Goal: Entertainment & Leisure: Consume media (video, audio)

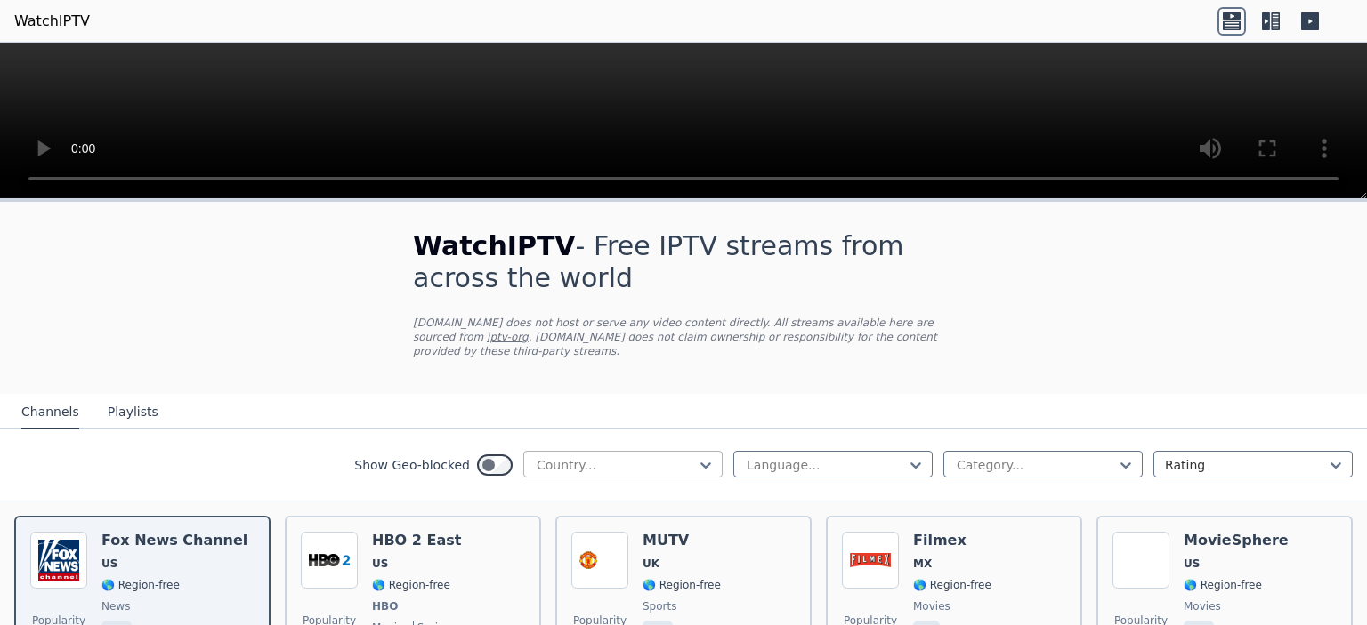
click at [622, 456] on div at bounding box center [616, 465] width 162 height 18
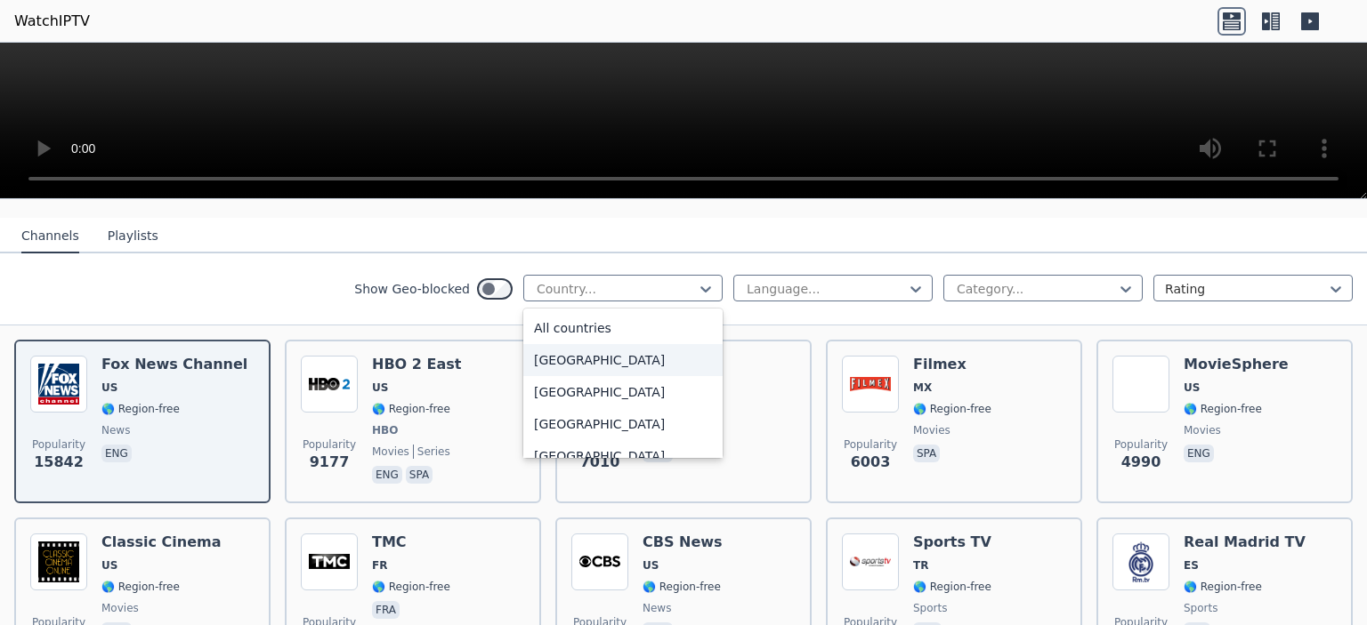
scroll to position [178, 0]
click at [773, 278] on div at bounding box center [826, 287] width 162 height 18
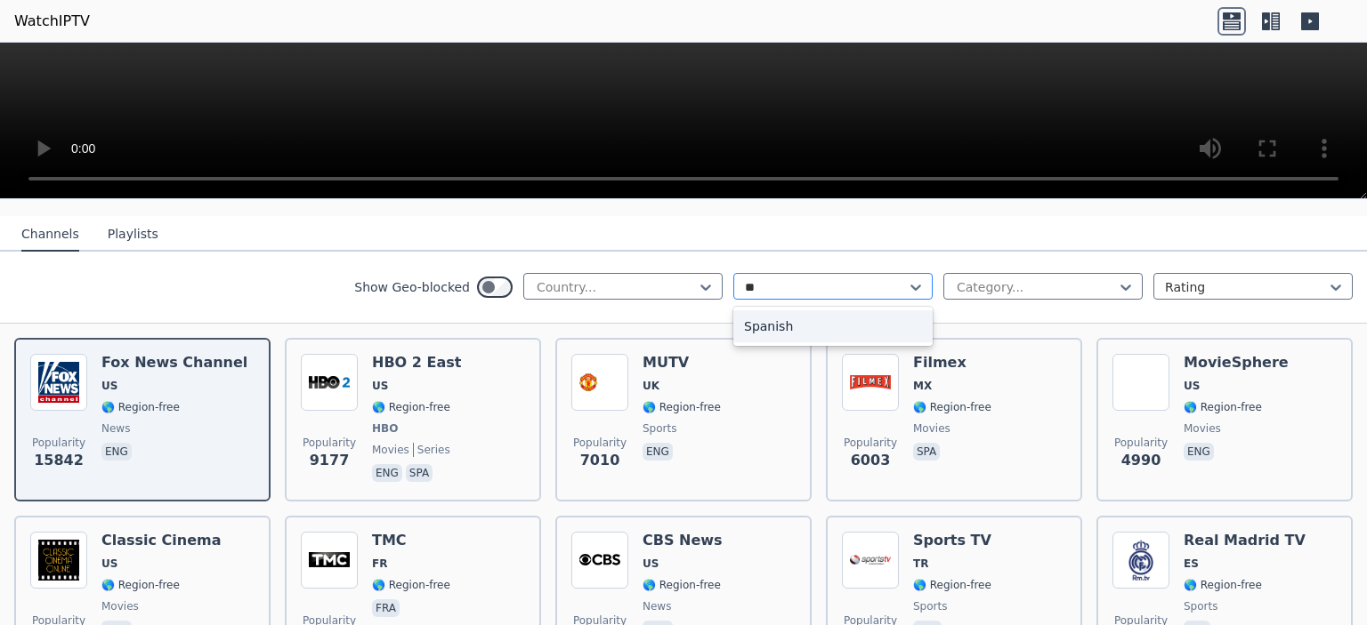
type input "***"
click at [765, 311] on div "Spanish" at bounding box center [832, 327] width 199 height 32
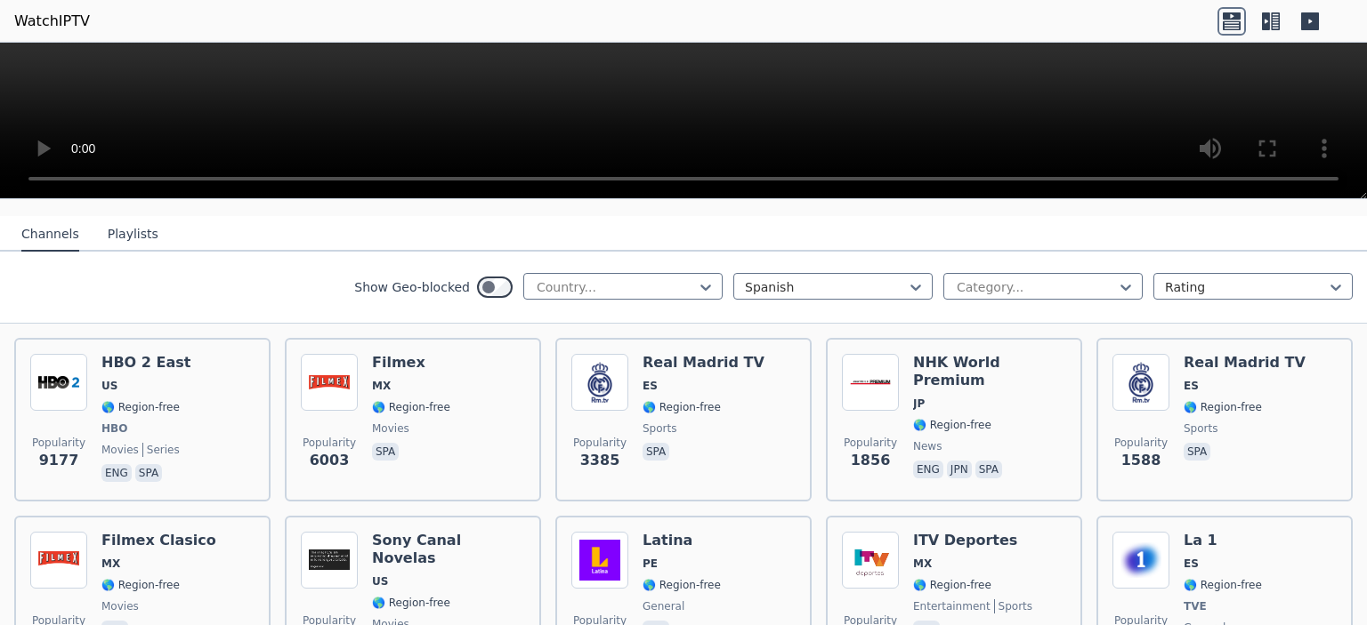
click at [151, 252] on div "Show Geo-blocked Country... Spanish Category... Rating" at bounding box center [683, 288] width 1367 height 72
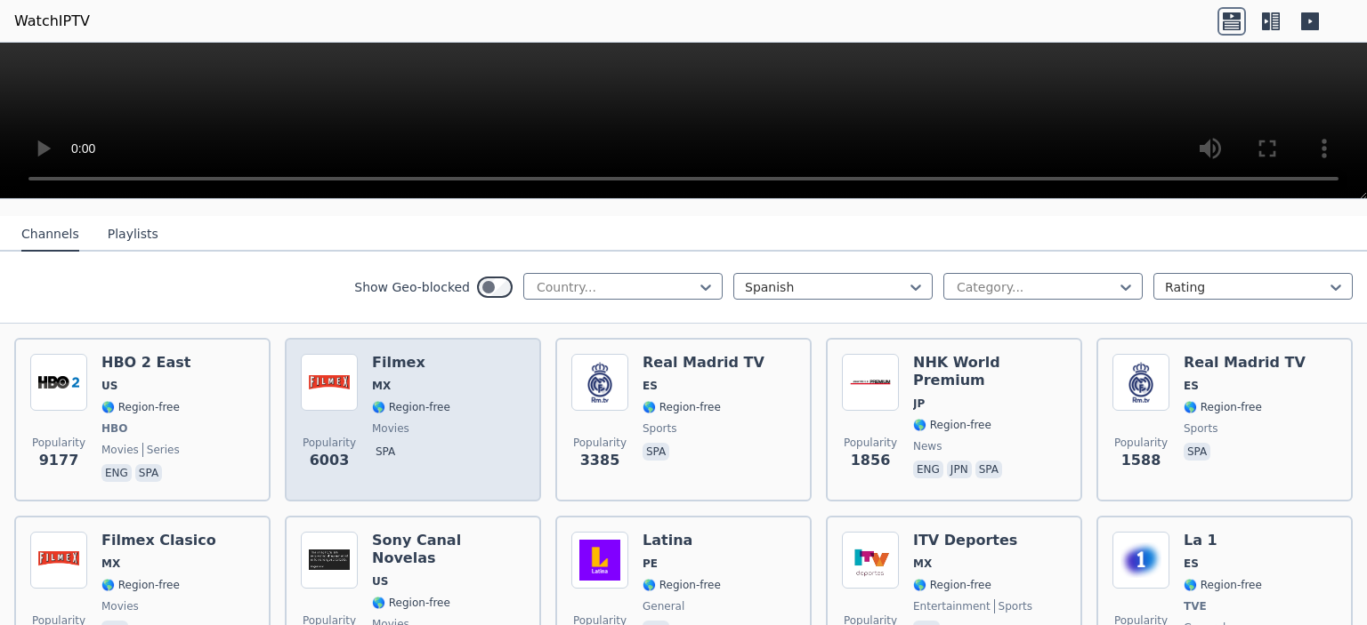
click at [456, 373] on div "Popularity 6003 Filmex MX 🌎 Region-free movies spa" at bounding box center [413, 420] width 224 height 132
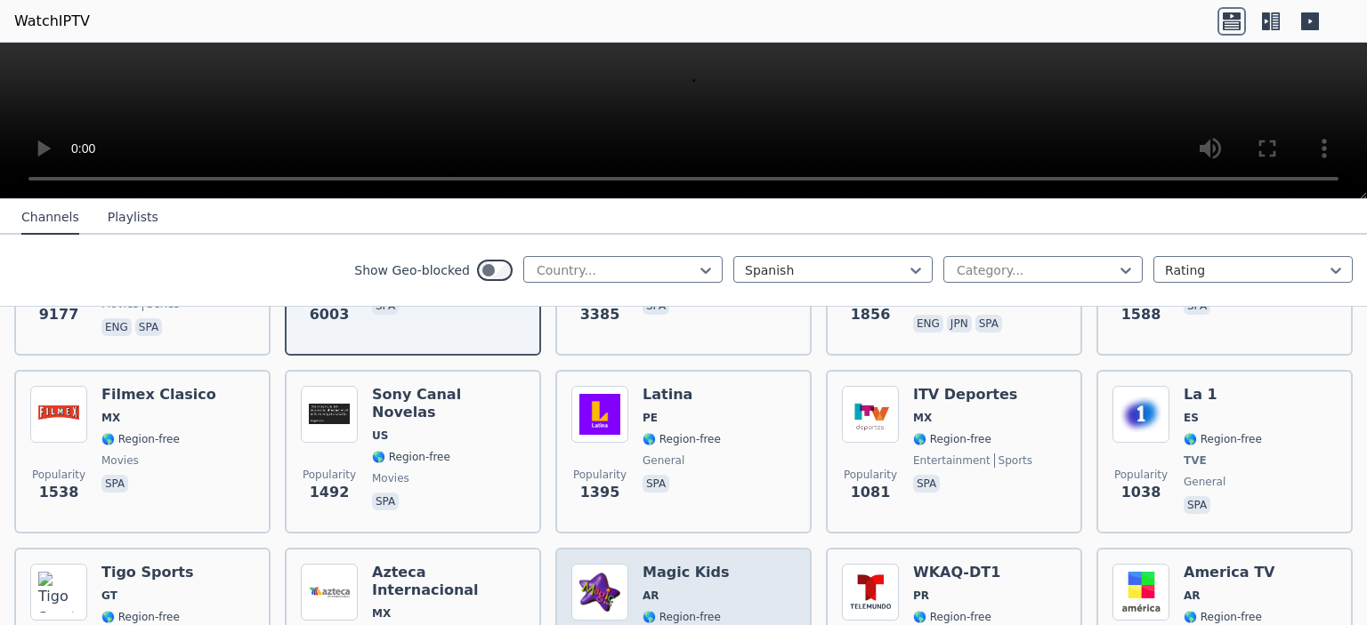
scroll to position [356, 0]
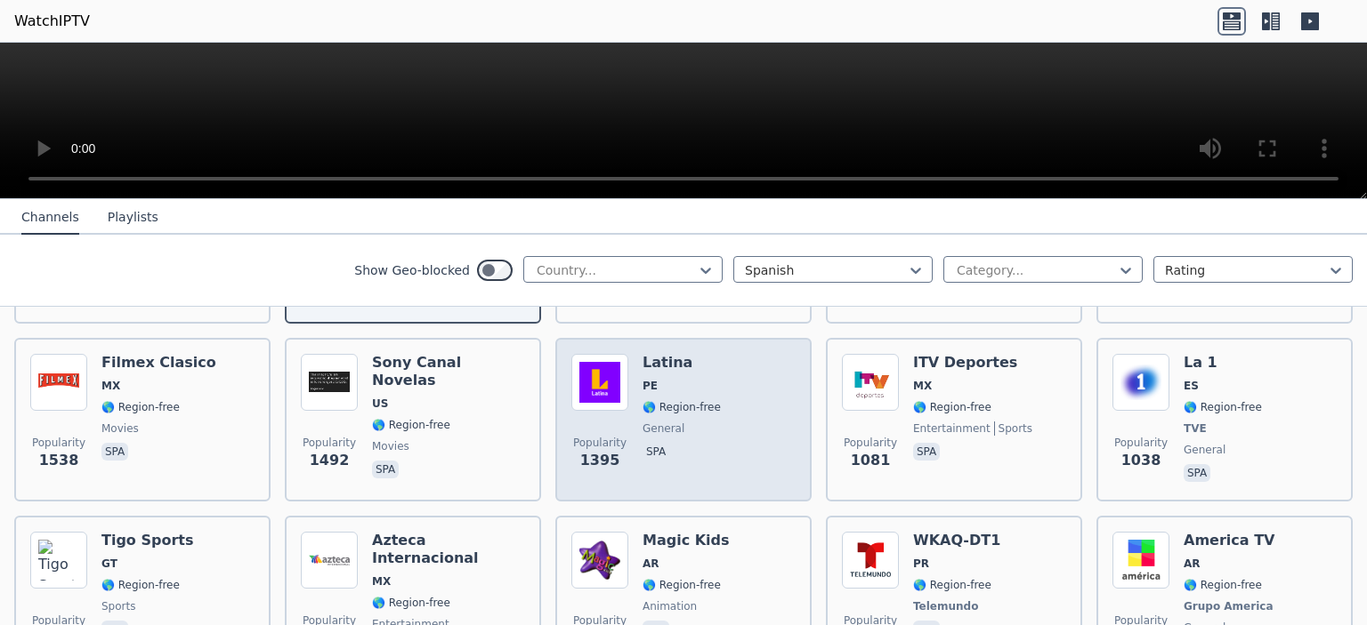
click at [730, 402] on div "Popularity 1395 Latina PE 🌎 Region-free general spa" at bounding box center [683, 420] width 224 height 132
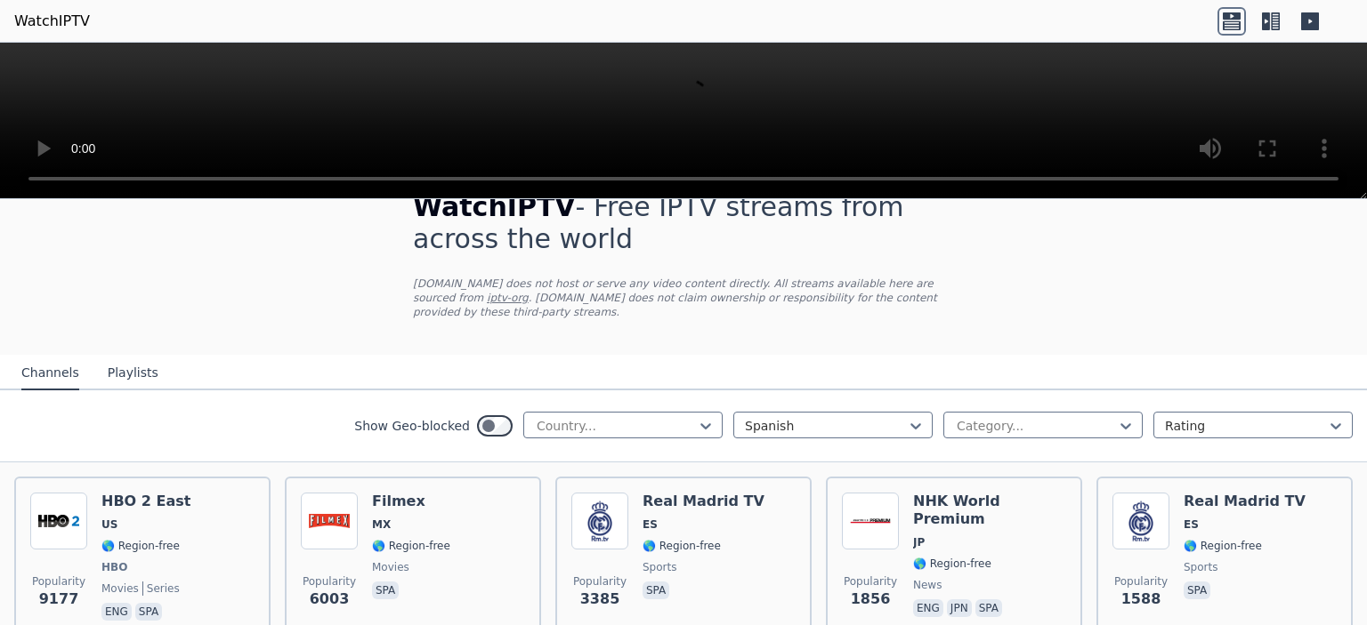
scroll to position [0, 0]
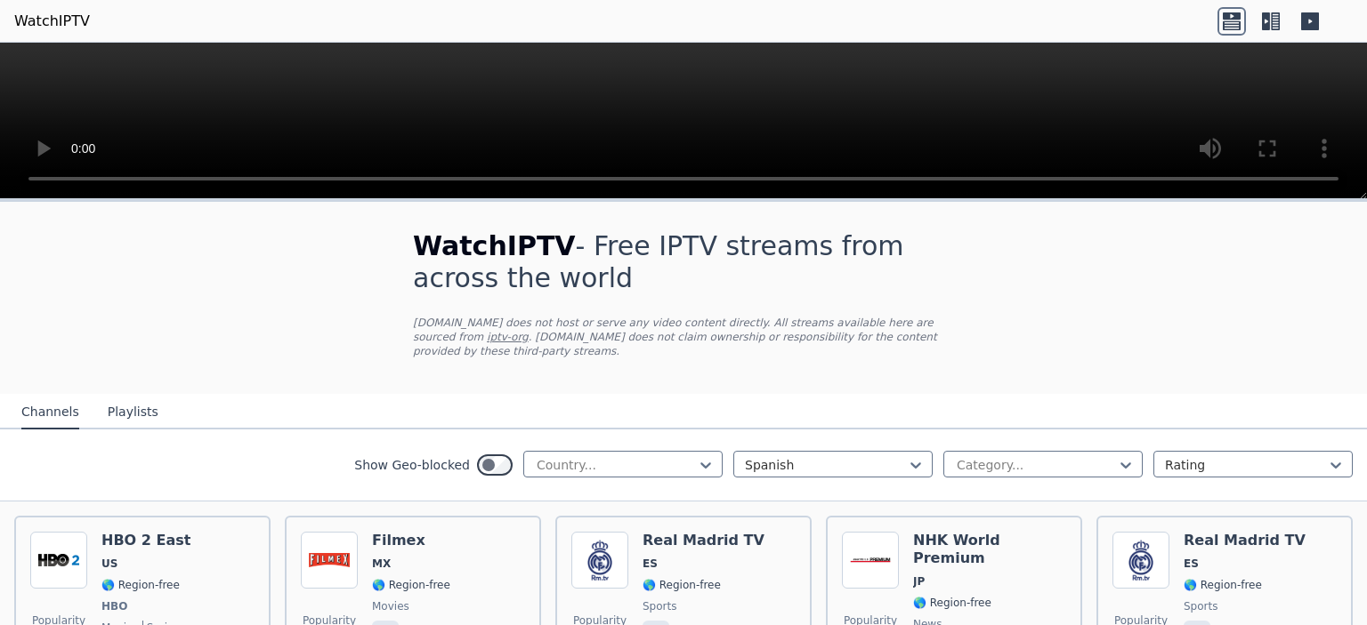
click at [1269, 17] on icon at bounding box center [1266, 21] width 8 height 18
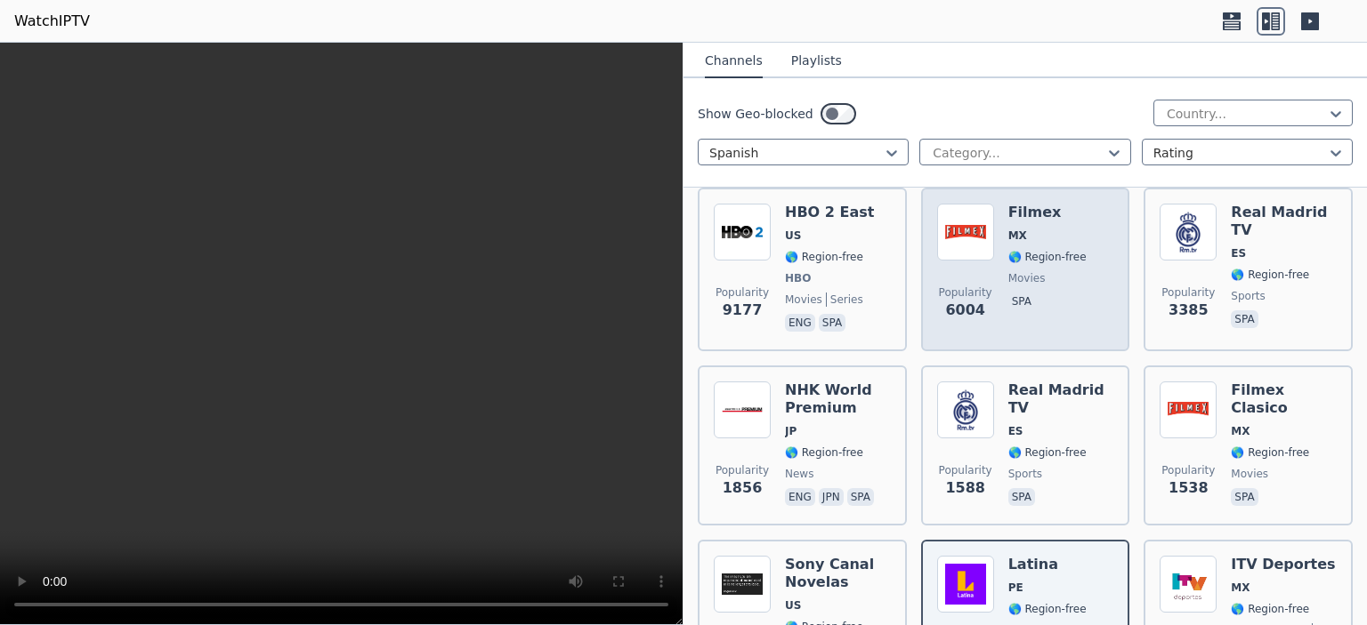
scroll to position [178, 0]
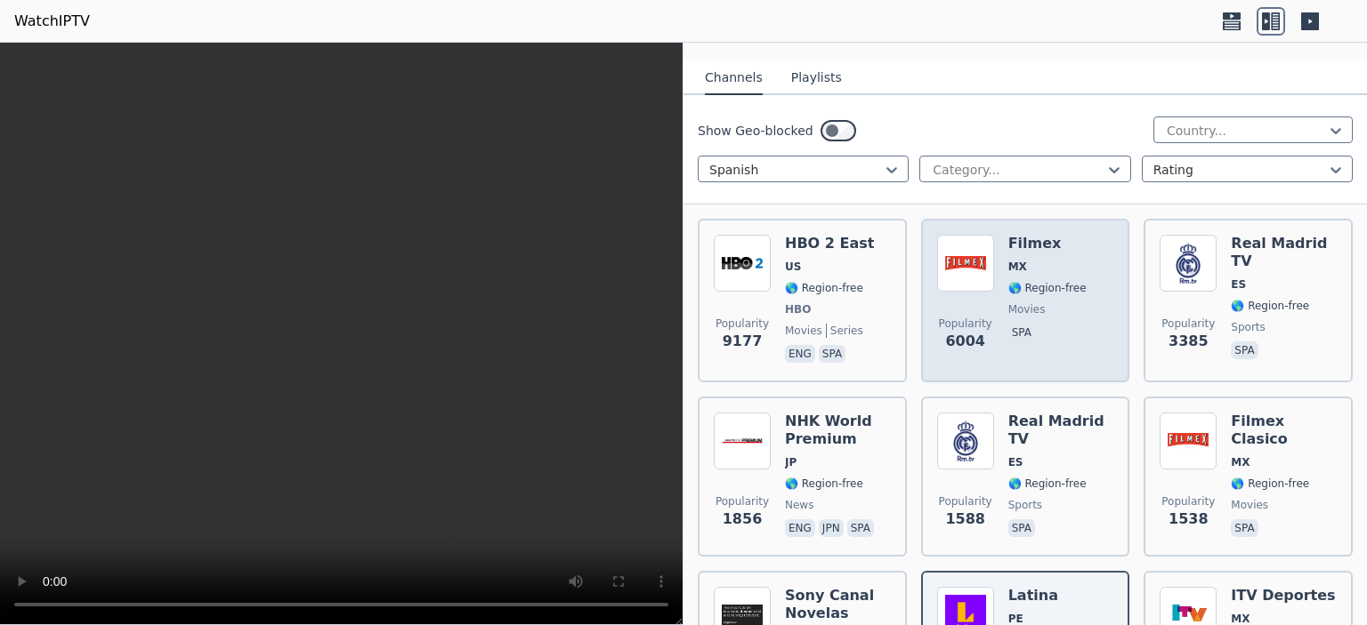
click at [1032, 281] on span "🌎 Region-free" at bounding box center [1047, 288] width 78 height 14
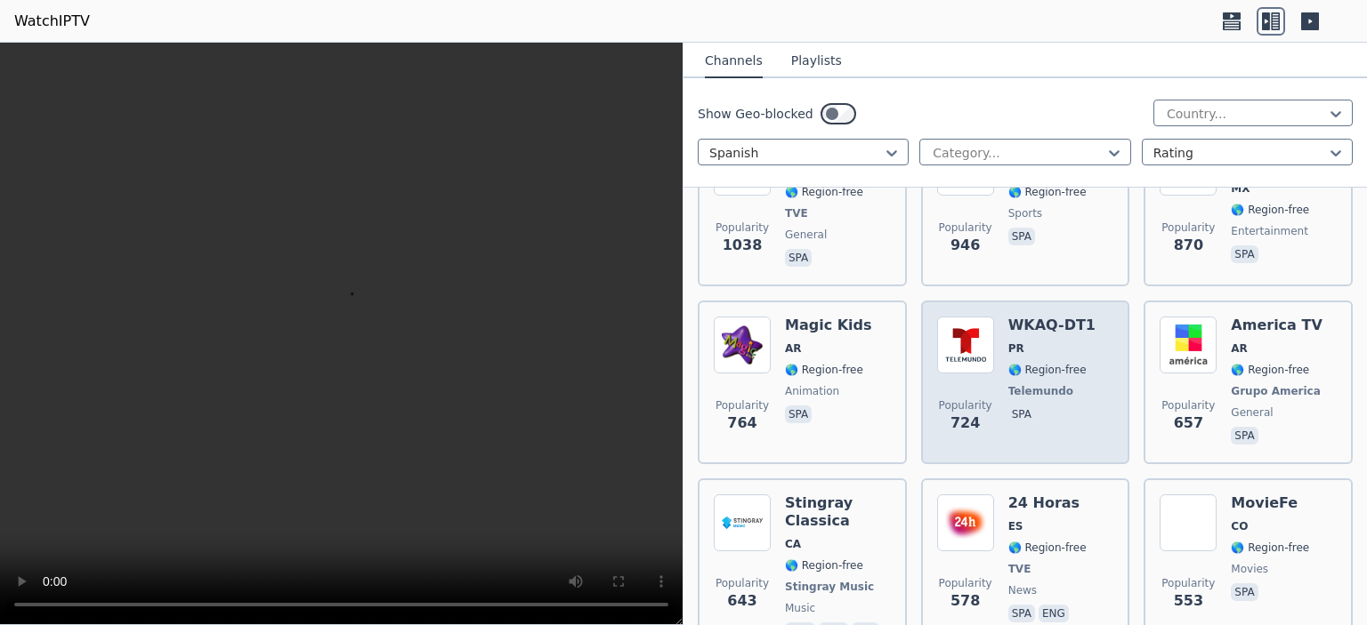
scroll to position [890, 0]
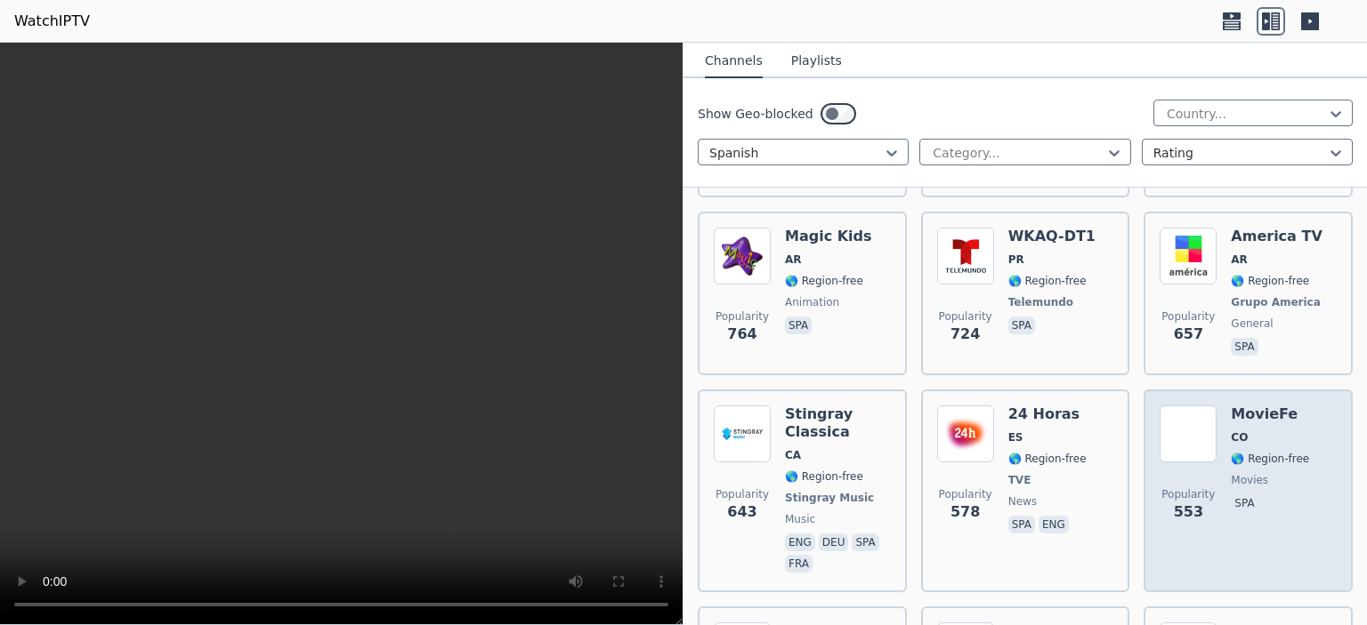
click at [1249, 470] on div "MovieFe CO 🌎 Region-free movies spa" at bounding box center [1269, 491] width 78 height 171
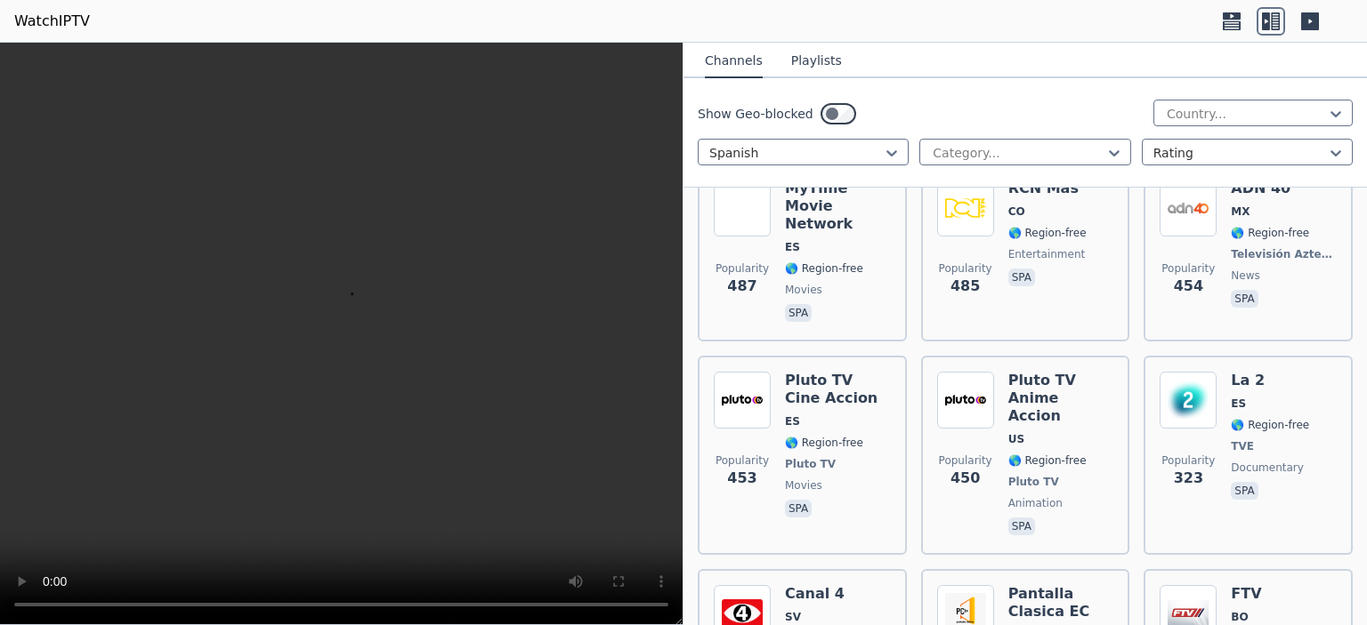
scroll to position [1601, 0]
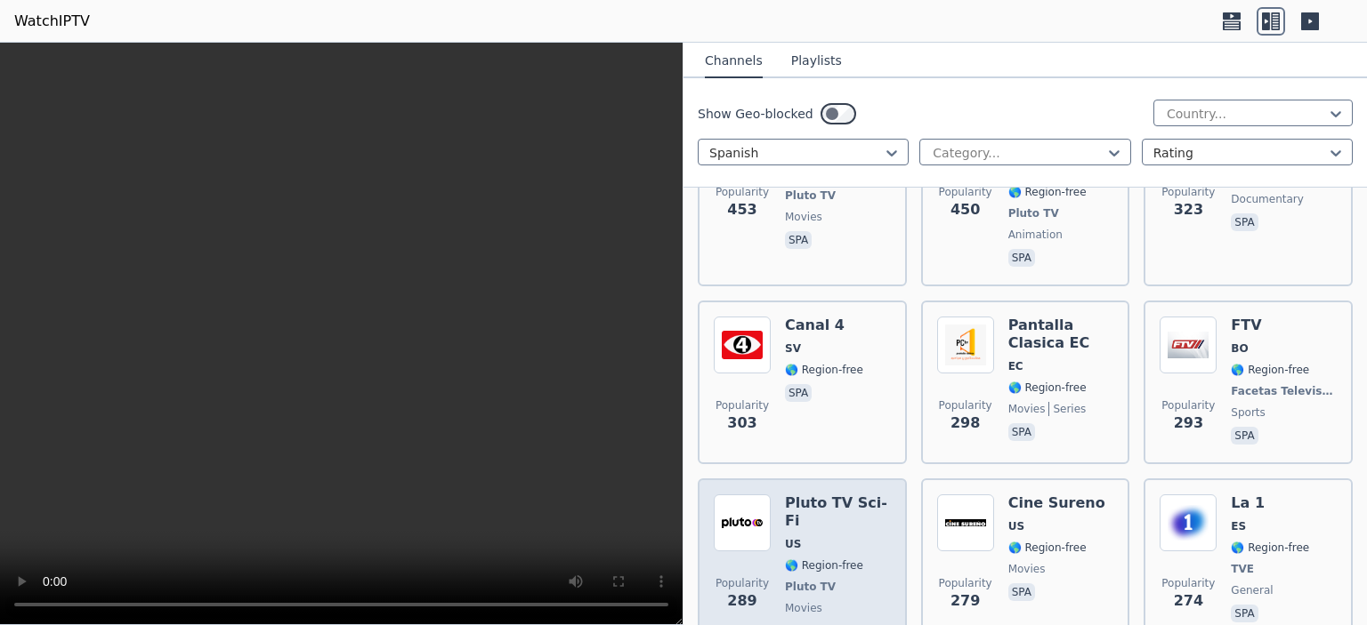
click at [829, 528] on div "Pluto TV Sci-Fi US 🌎 Region-free Pluto TV movies spa" at bounding box center [838, 569] width 106 height 149
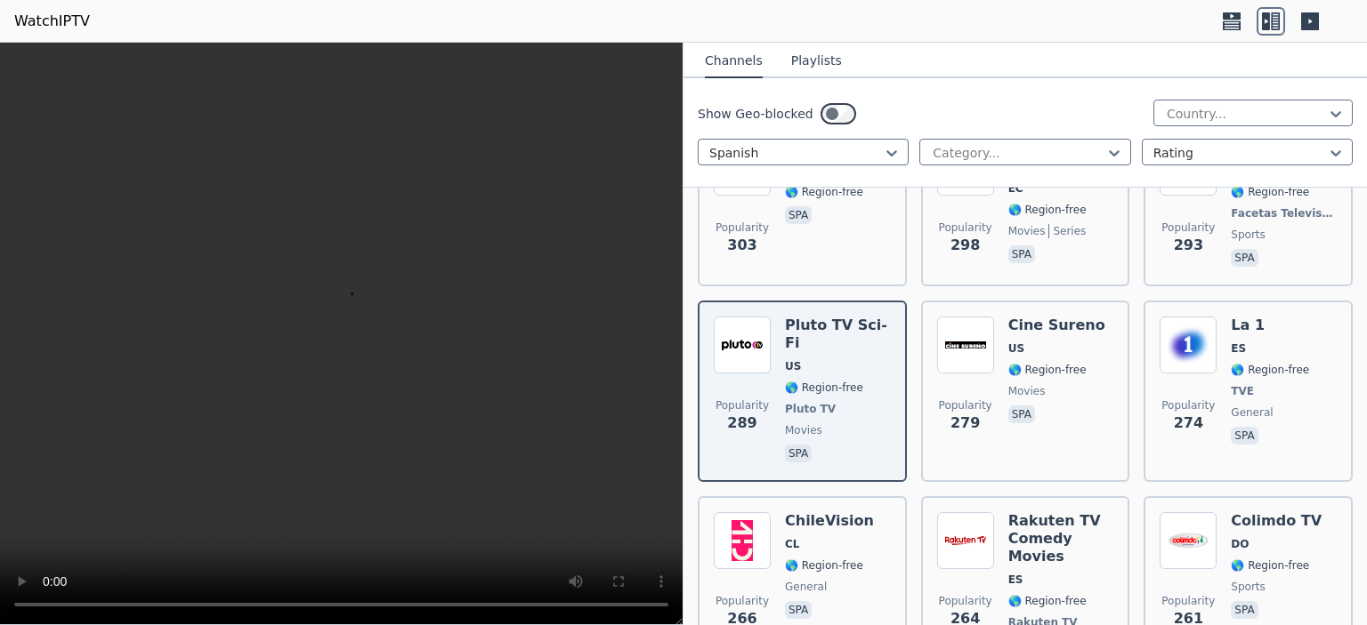
scroll to position [1868, 0]
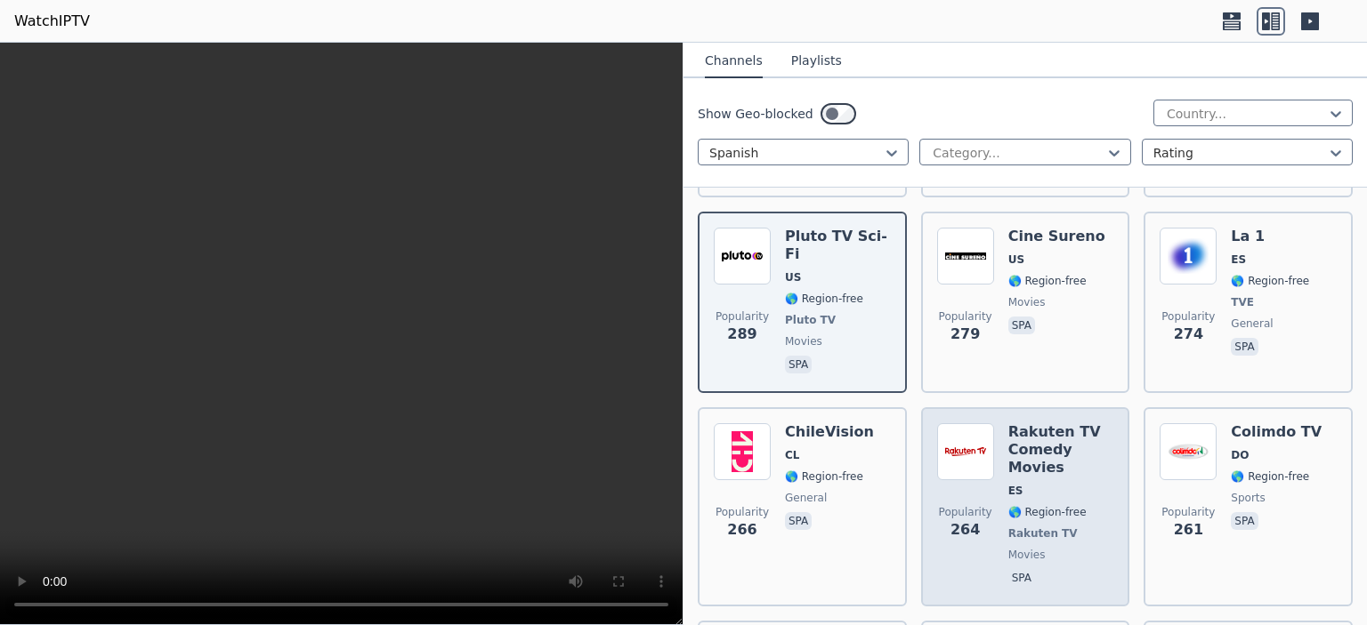
click at [1091, 423] on h6 "Rakuten TV Comedy Movies" at bounding box center [1061, 449] width 106 height 53
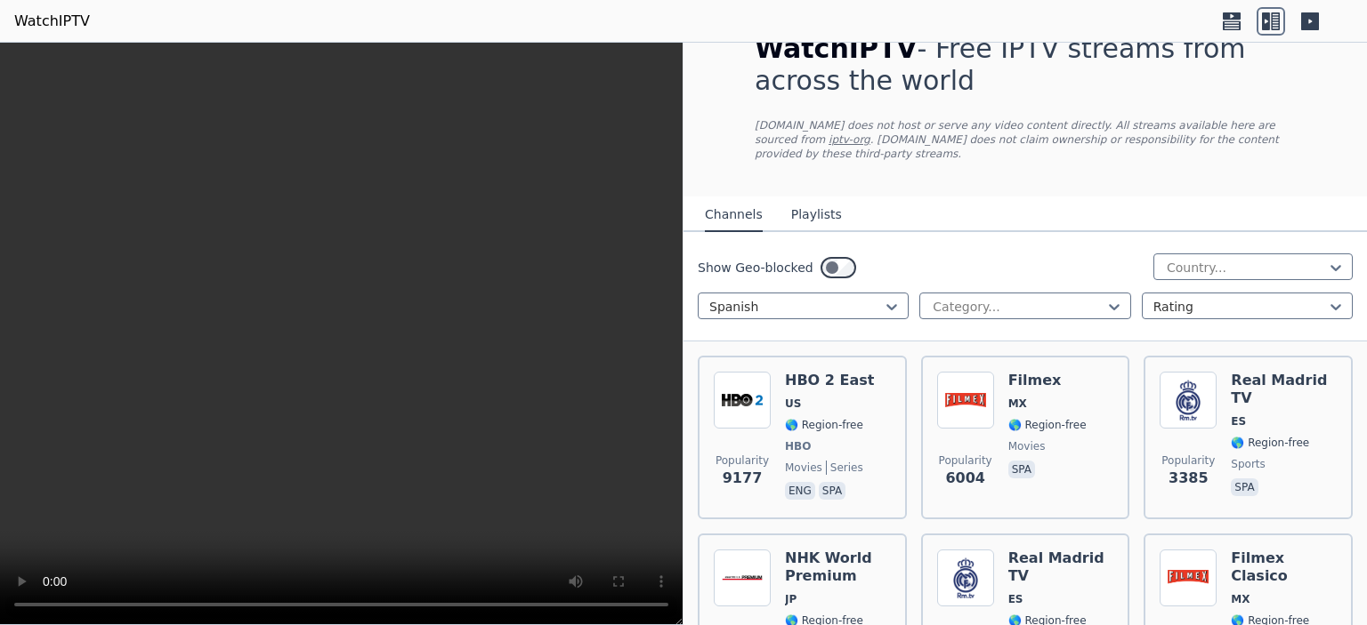
scroll to position [0, 0]
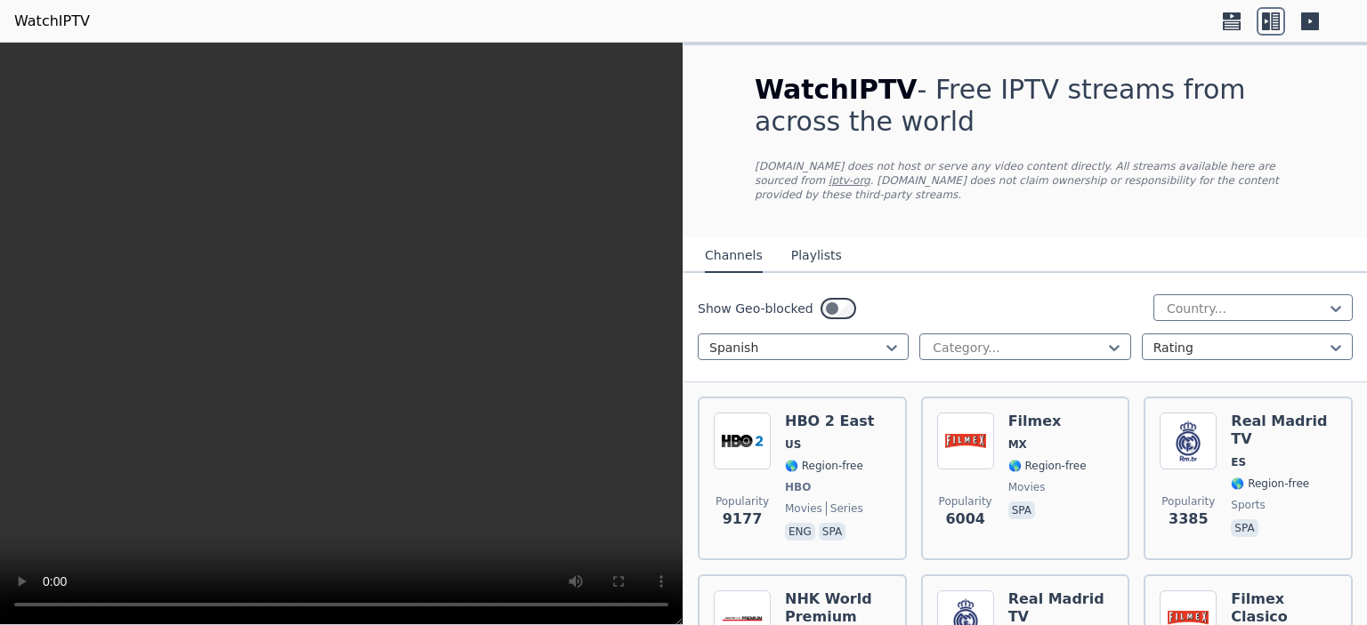
drag, startPoint x: 1124, startPoint y: 485, endPoint x: 1125, endPoint y: 259, distance: 226.0
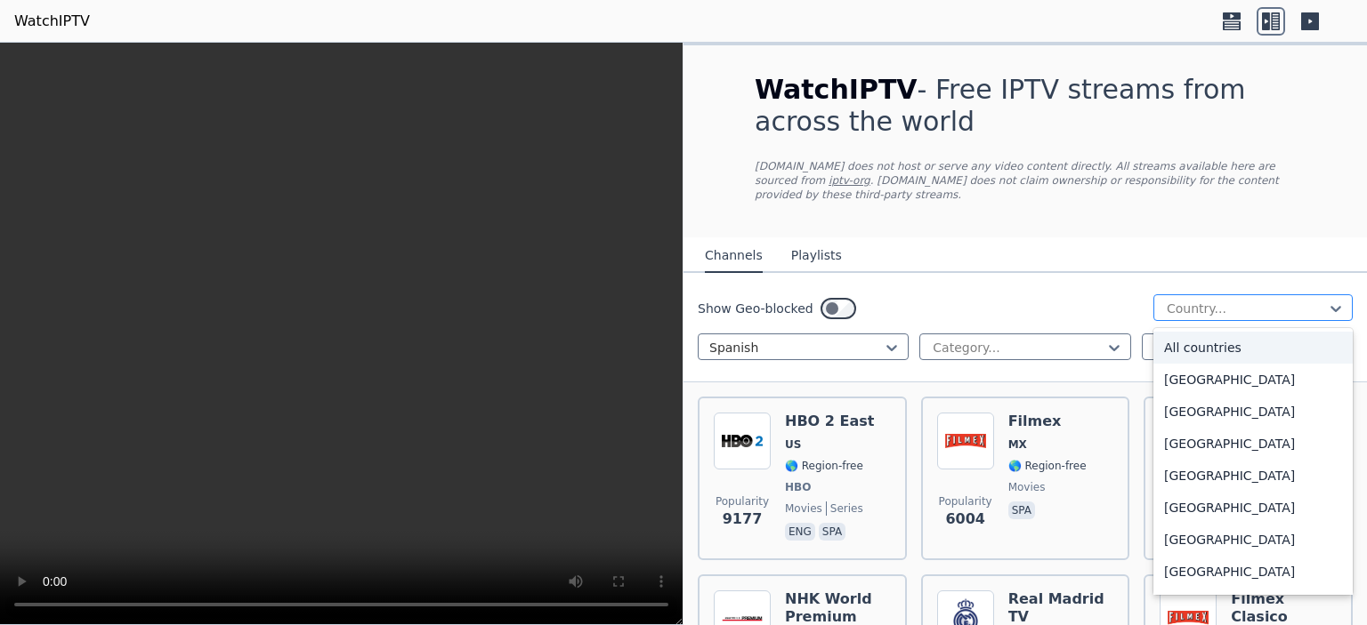
click at [1198, 300] on div at bounding box center [1246, 309] width 162 height 18
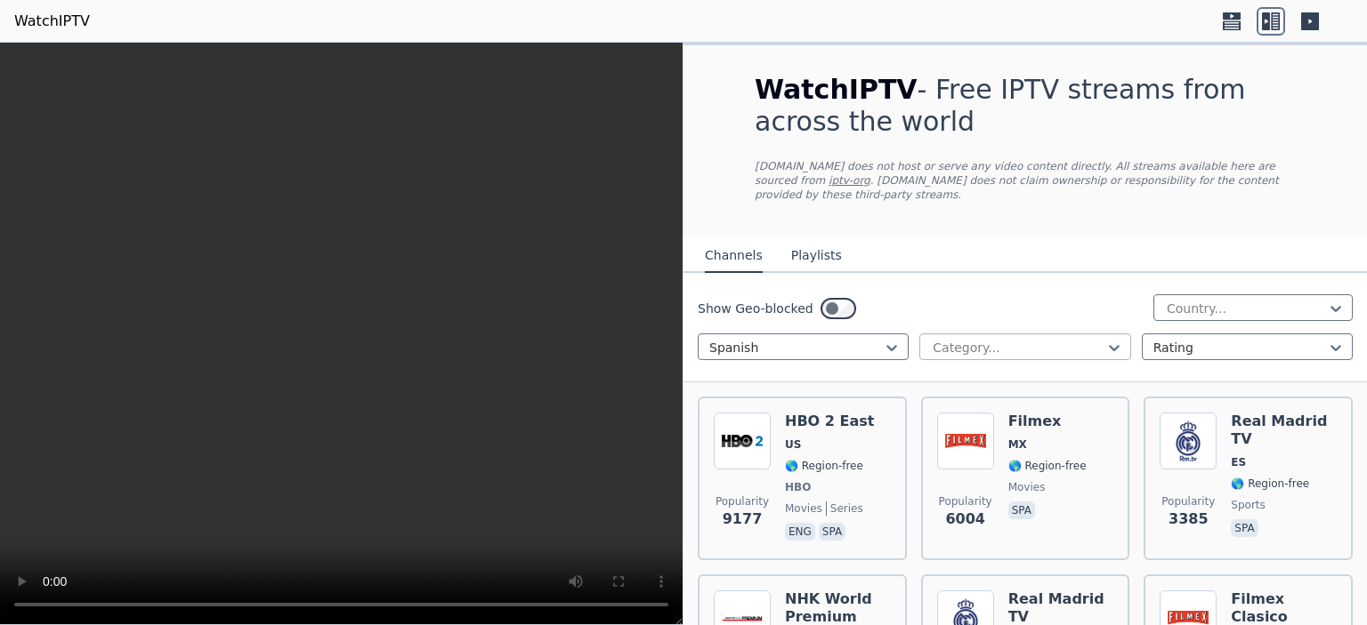
click at [1039, 339] on div at bounding box center [1017, 348] width 173 height 18
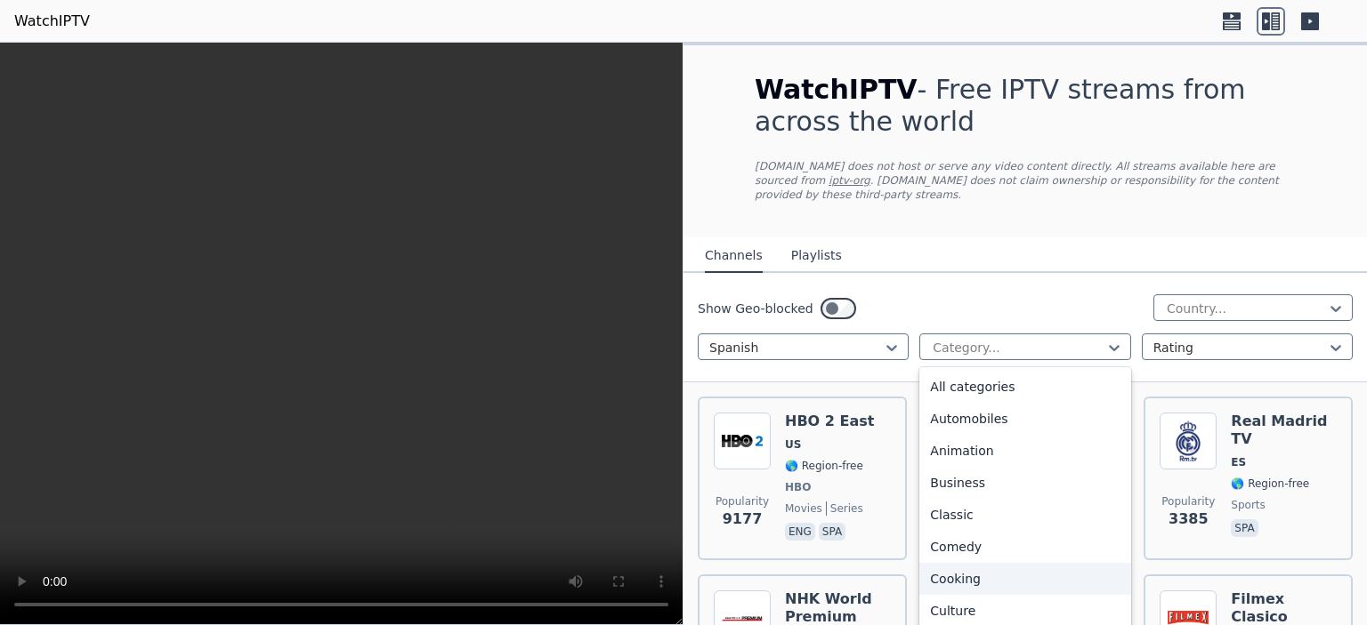
click at [963, 569] on div "Cooking" at bounding box center [1024, 579] width 211 height 32
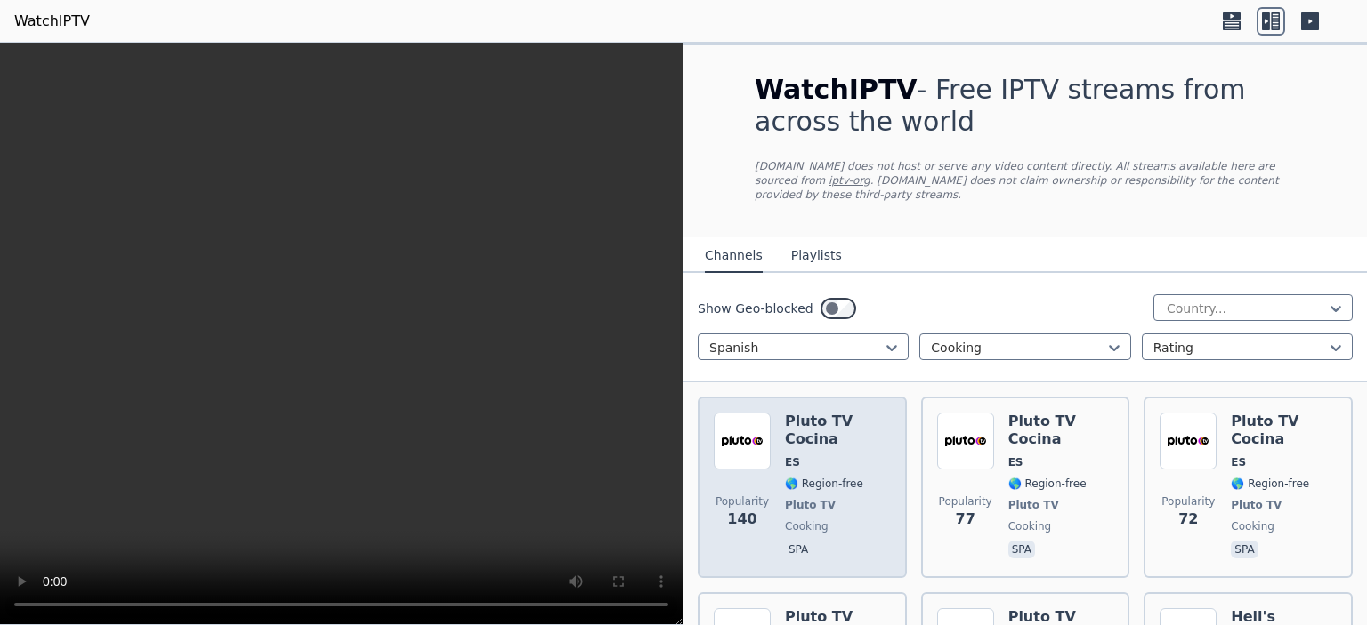
click at [824, 456] on span "ES" at bounding box center [838, 463] width 106 height 14
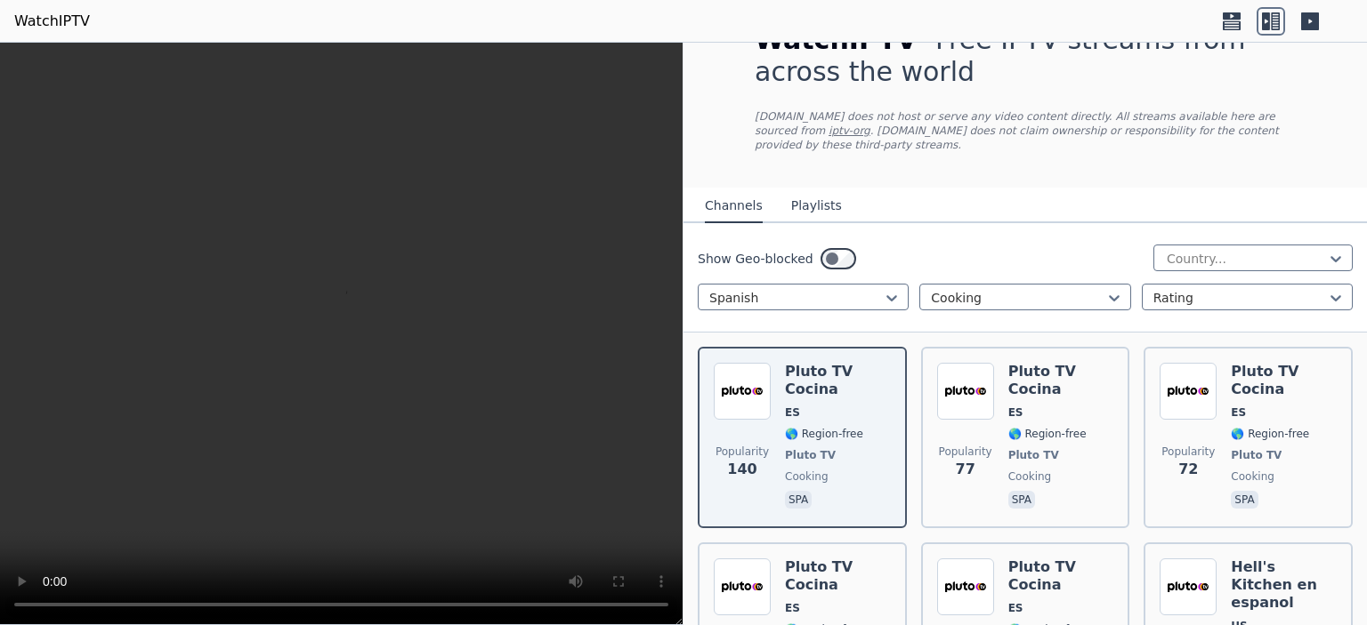
scroll to position [89, 0]
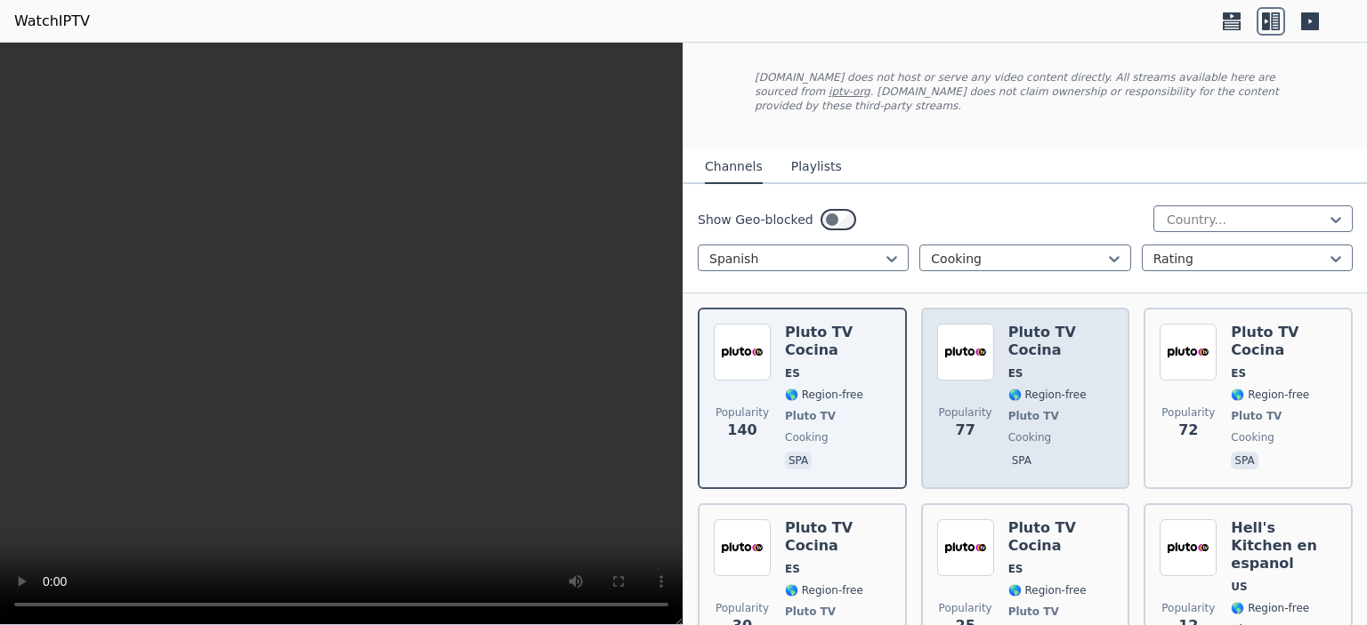
click at [1061, 346] on div "Pluto TV Cocina ES 🌎 Region-free Pluto TV cooking spa" at bounding box center [1061, 398] width 106 height 149
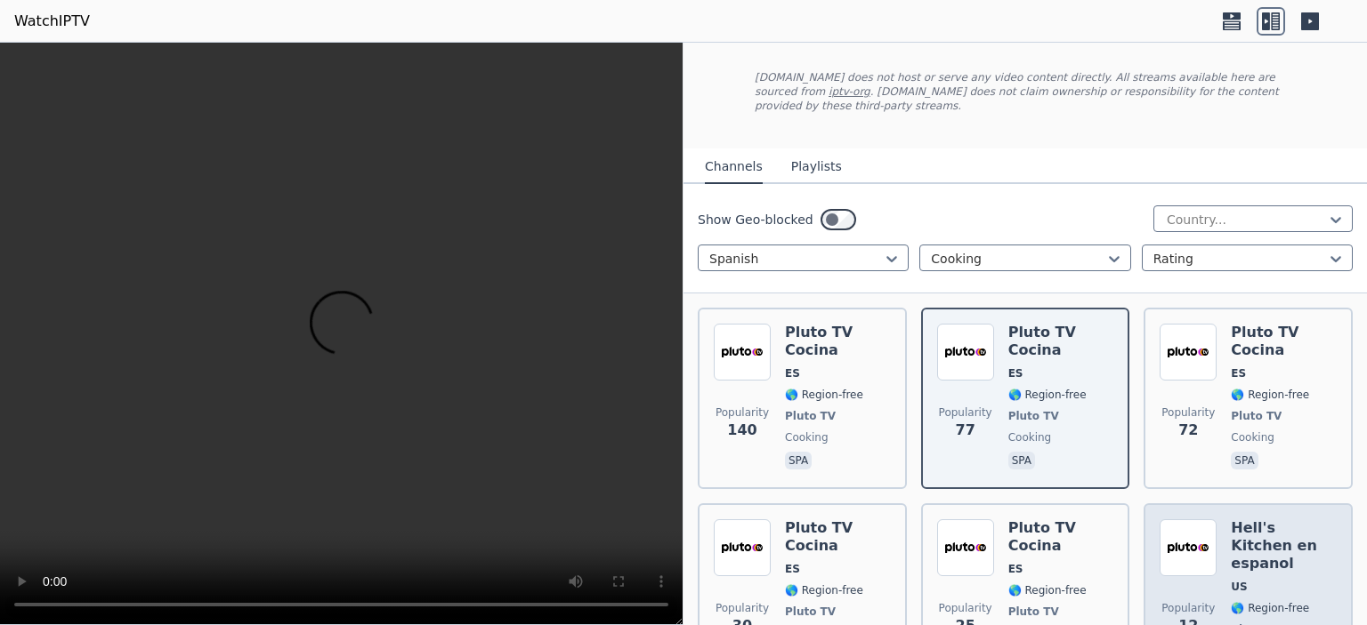
click at [1302, 527] on h6 "Hell's Kitchen en espanol" at bounding box center [1283, 546] width 106 height 53
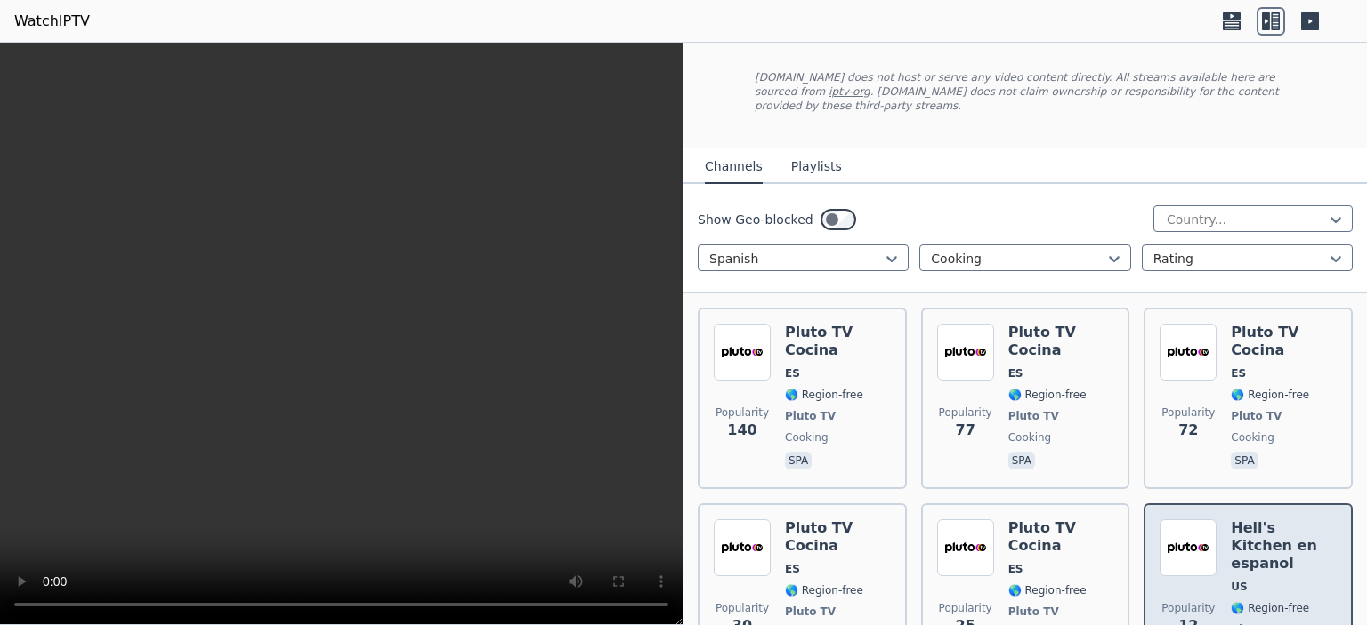
click at [1272, 529] on h6 "Hell's Kitchen en espanol" at bounding box center [1283, 546] width 106 height 53
click at [1270, 528] on h6 "Hell's Kitchen en espanol" at bounding box center [1283, 546] width 106 height 53
click at [1277, 543] on div "Hell's Kitchen en espanol US 🌎 Region-free Pluto TV cooking spa" at bounding box center [1283, 603] width 106 height 167
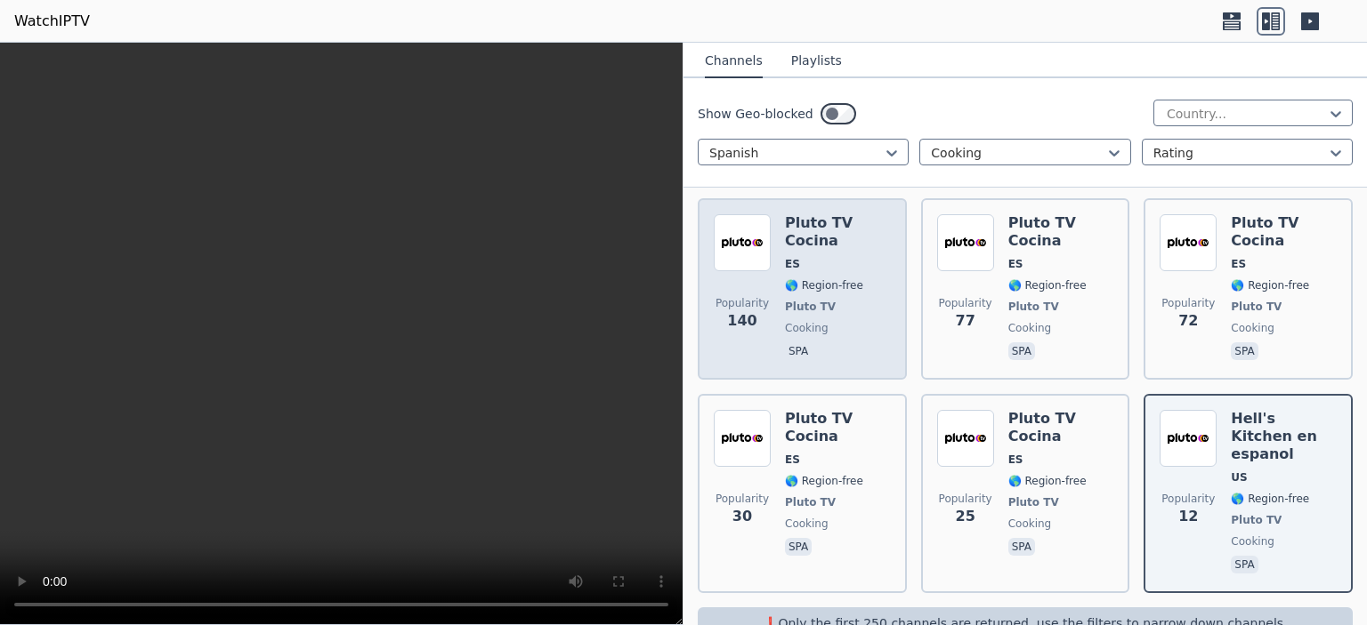
scroll to position [206, 0]
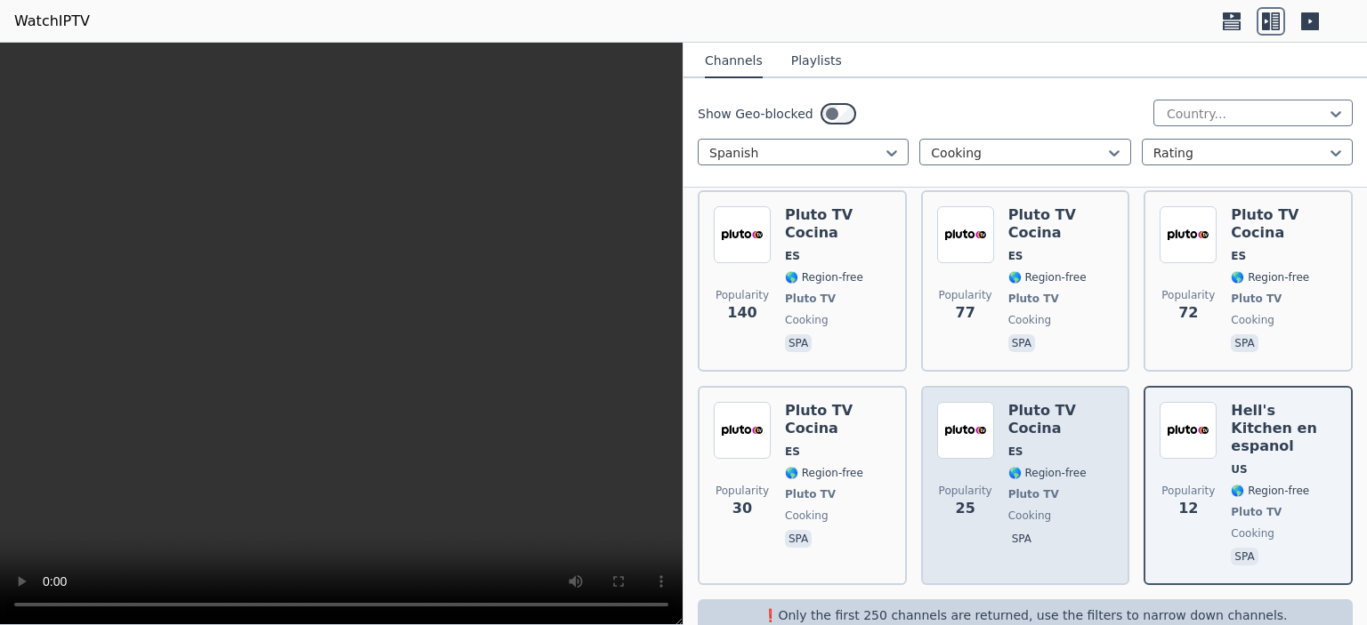
click at [1053, 409] on h6 "Pluto TV Cocina" at bounding box center [1061, 420] width 106 height 36
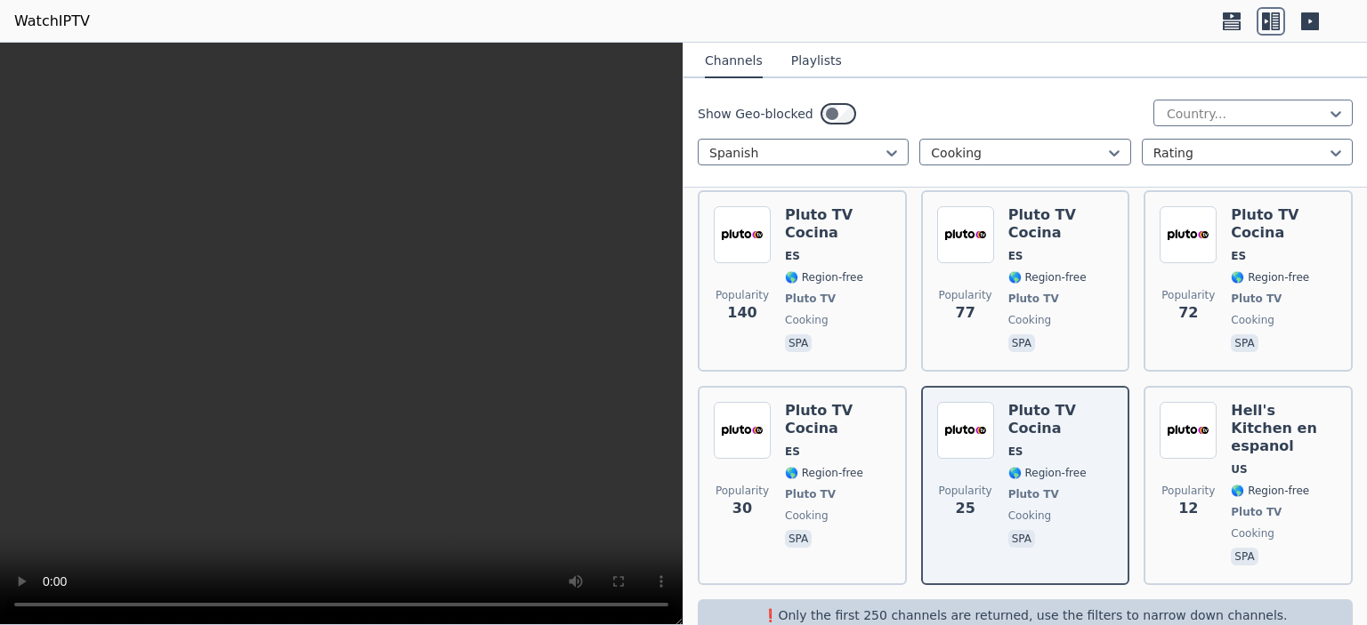
click at [530, 381] on video at bounding box center [341, 334] width 682 height 583
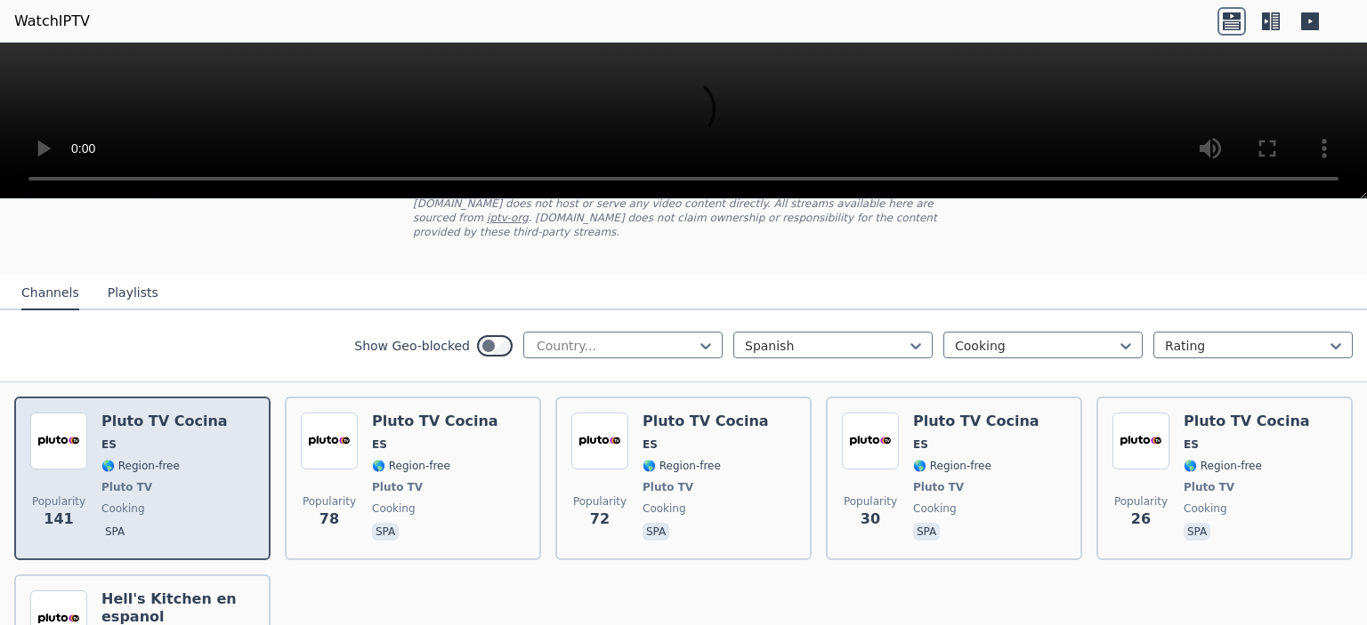
scroll to position [89, 0]
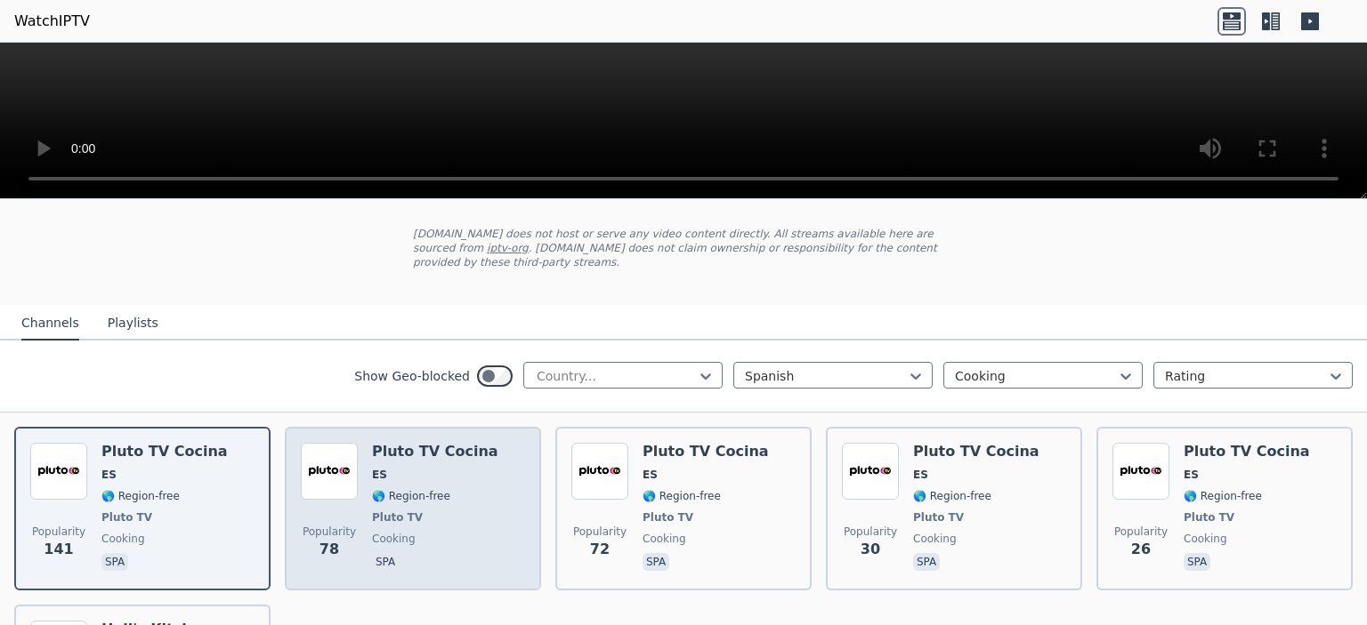
click at [466, 468] on span "ES" at bounding box center [435, 475] width 126 height 14
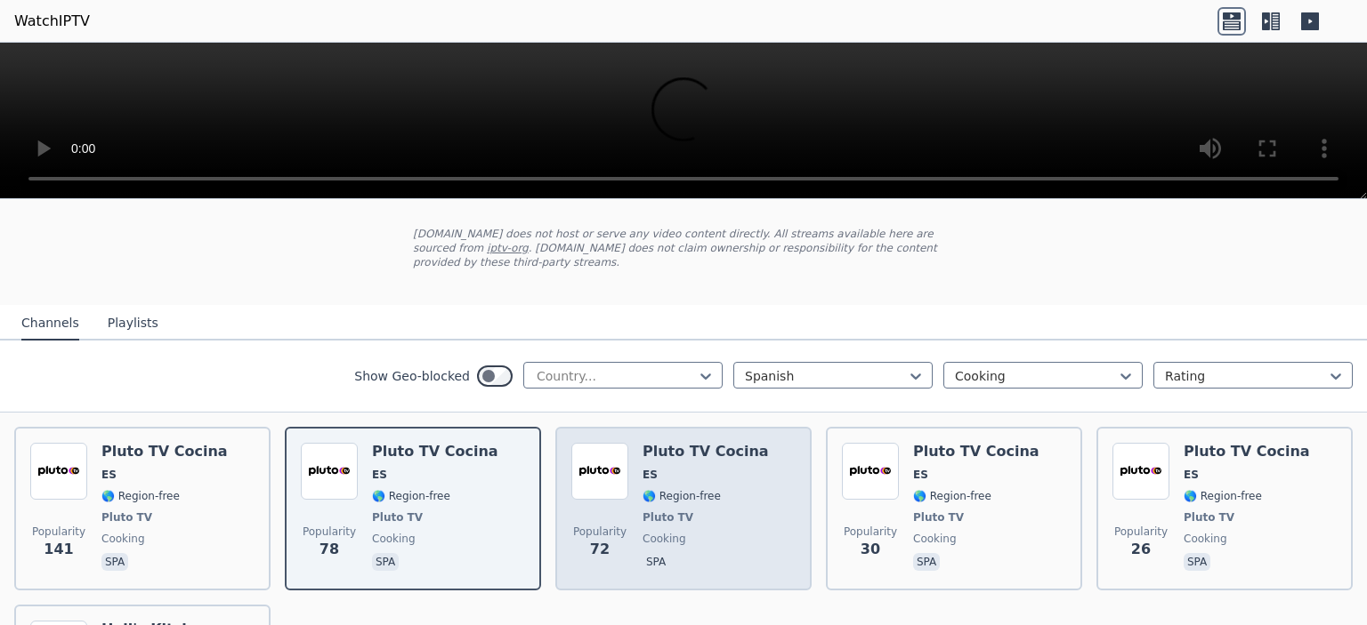
click at [757, 459] on div "Popularity 72 Pluto TV Cocina ES 🌎 Region-free Pluto TV cooking spa" at bounding box center [683, 509] width 224 height 132
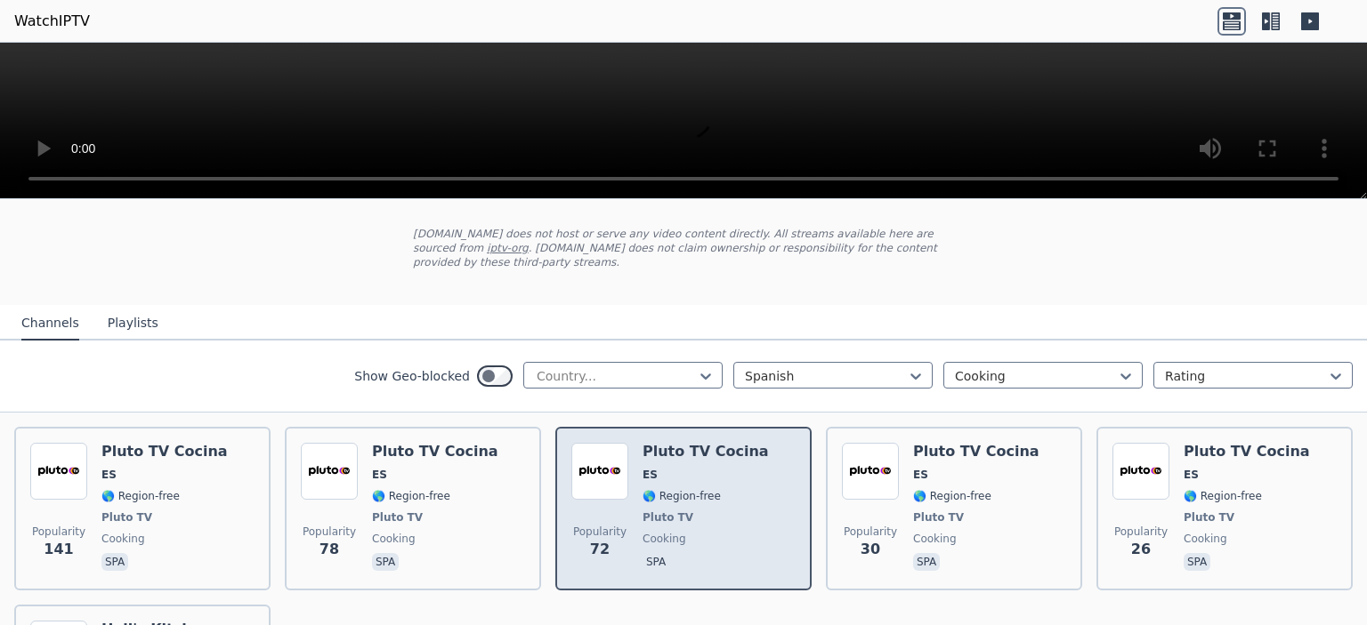
scroll to position [0, 0]
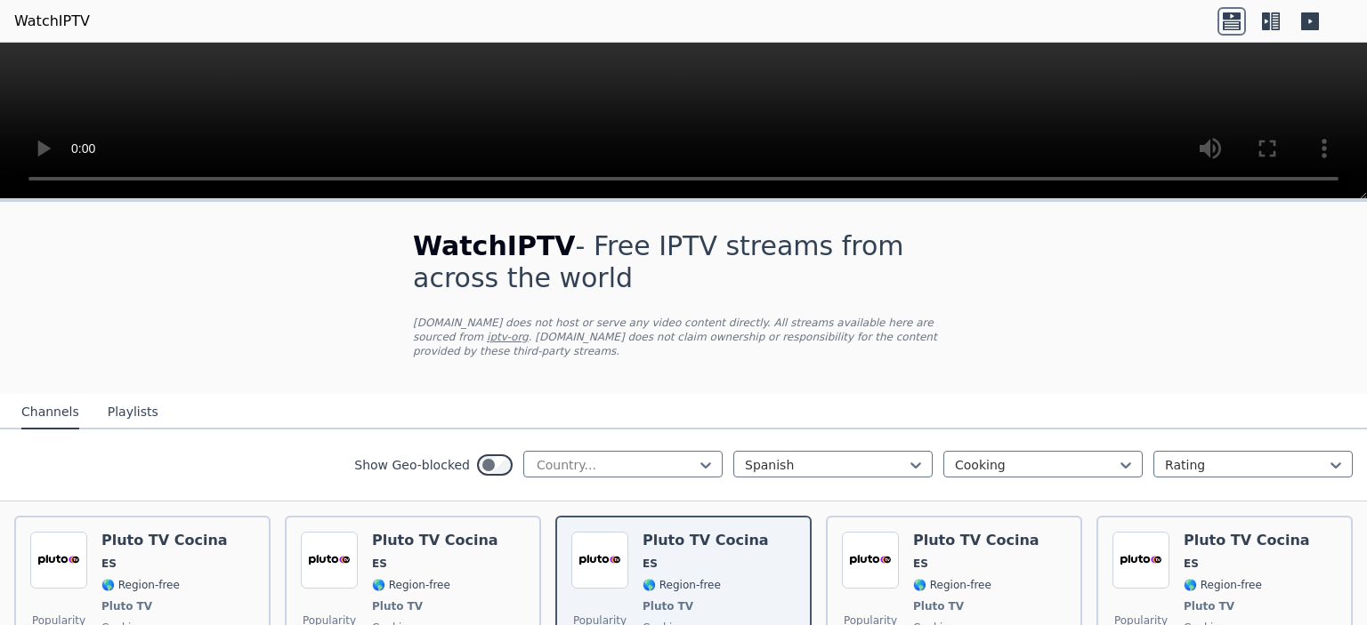
click at [713, 304] on div "WatchIPTV - Free IPTV streams from across the world [DOMAIN_NAME] does not host…" at bounding box center [683, 298] width 598 height 192
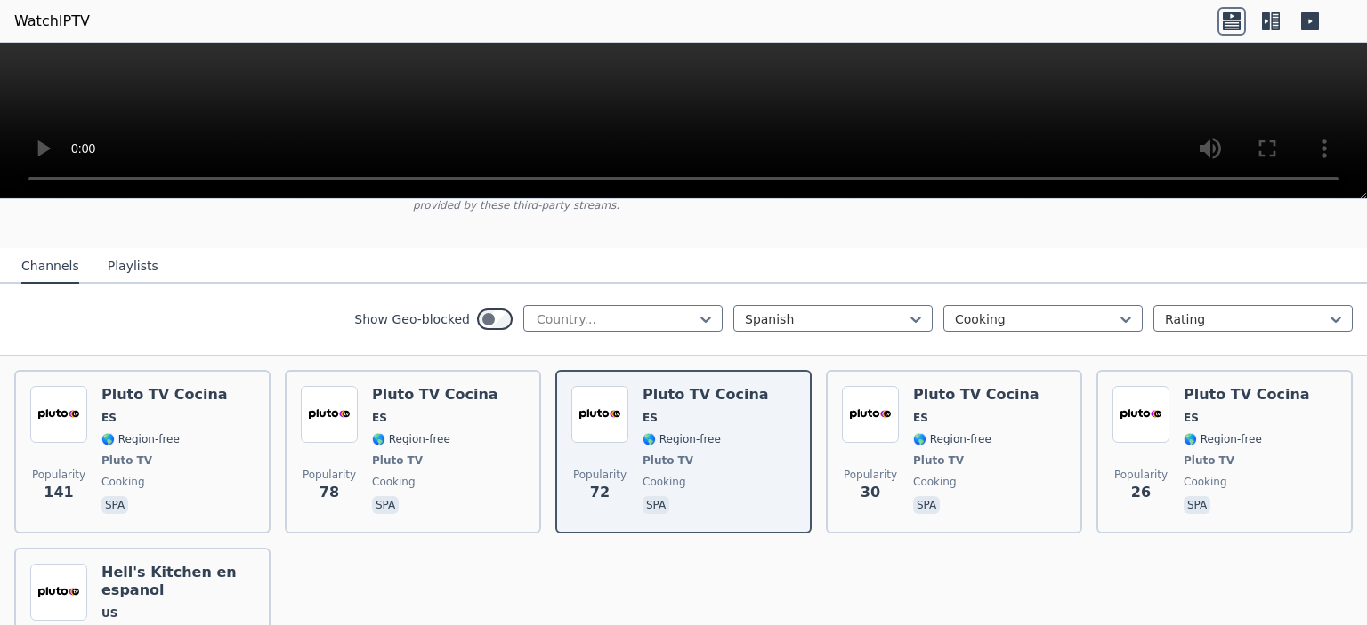
scroll to position [178, 0]
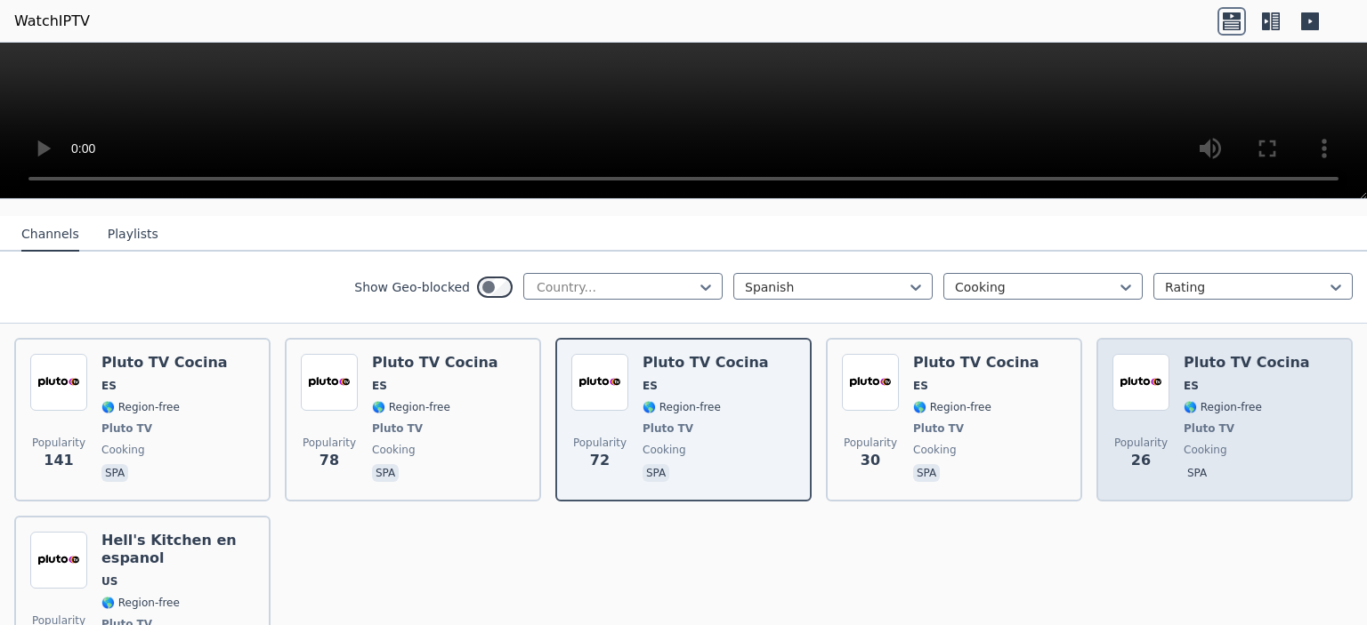
click at [1123, 425] on span "Popularity 26" at bounding box center [1140, 453] width 57 height 57
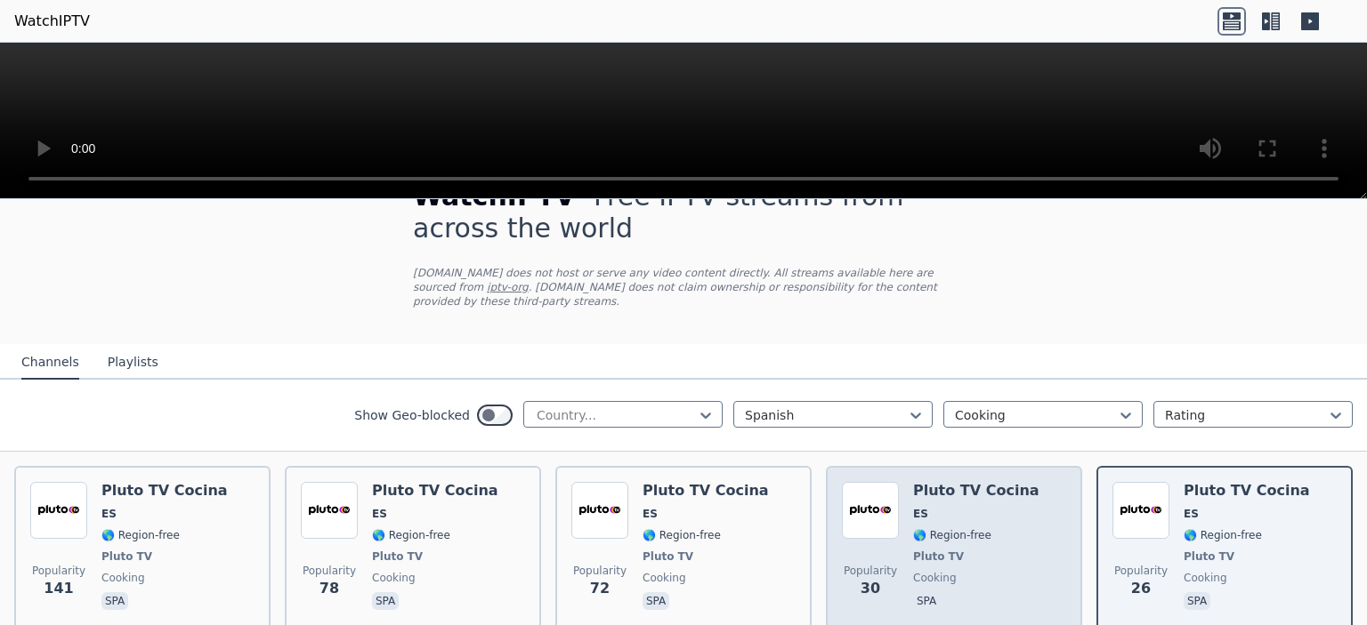
scroll to position [0, 0]
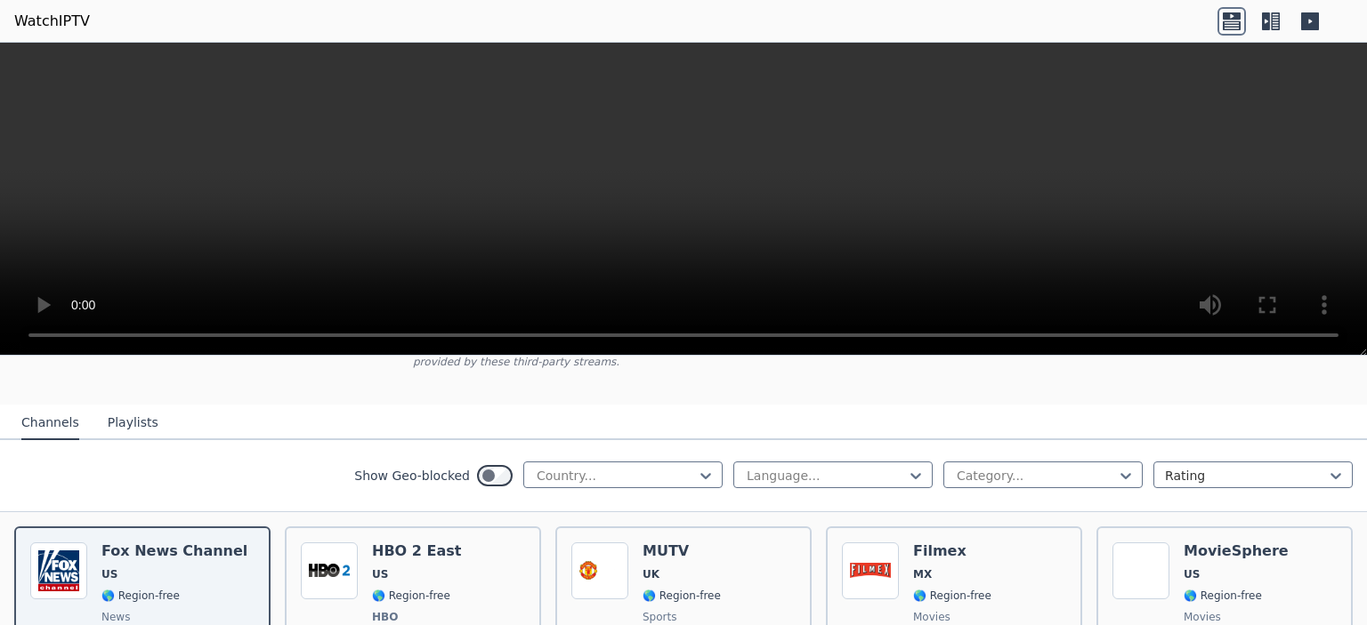
scroll to position [178, 0]
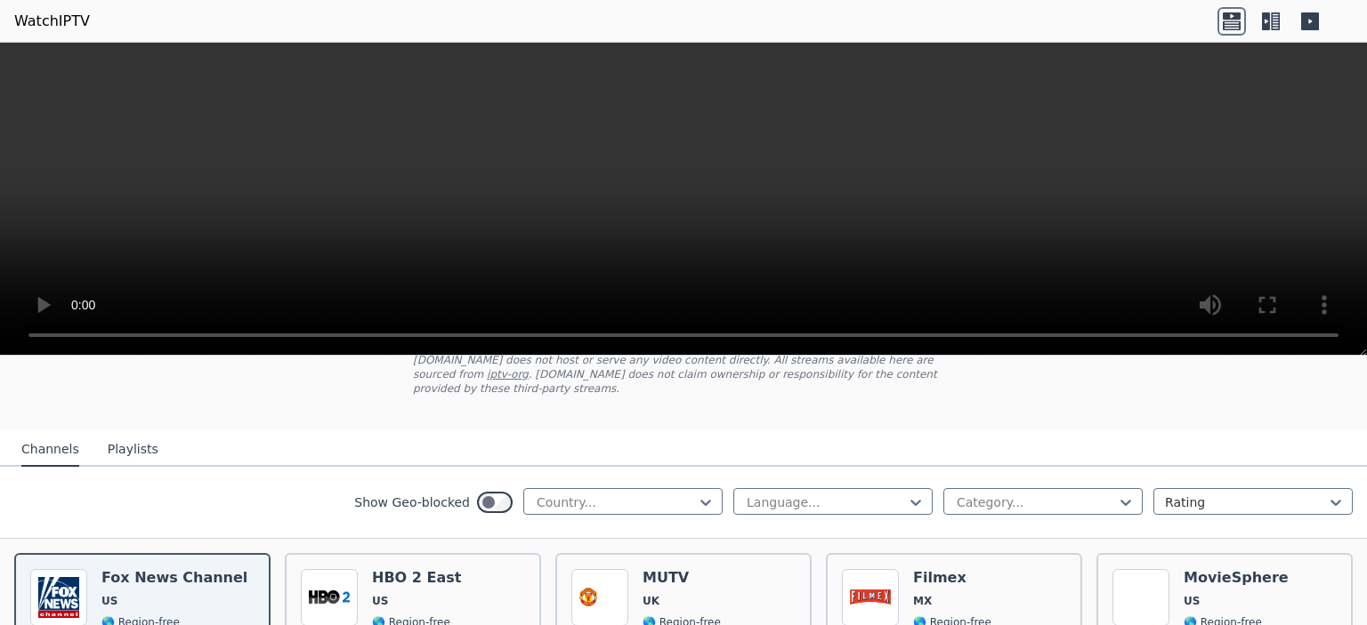
scroll to position [89, 0]
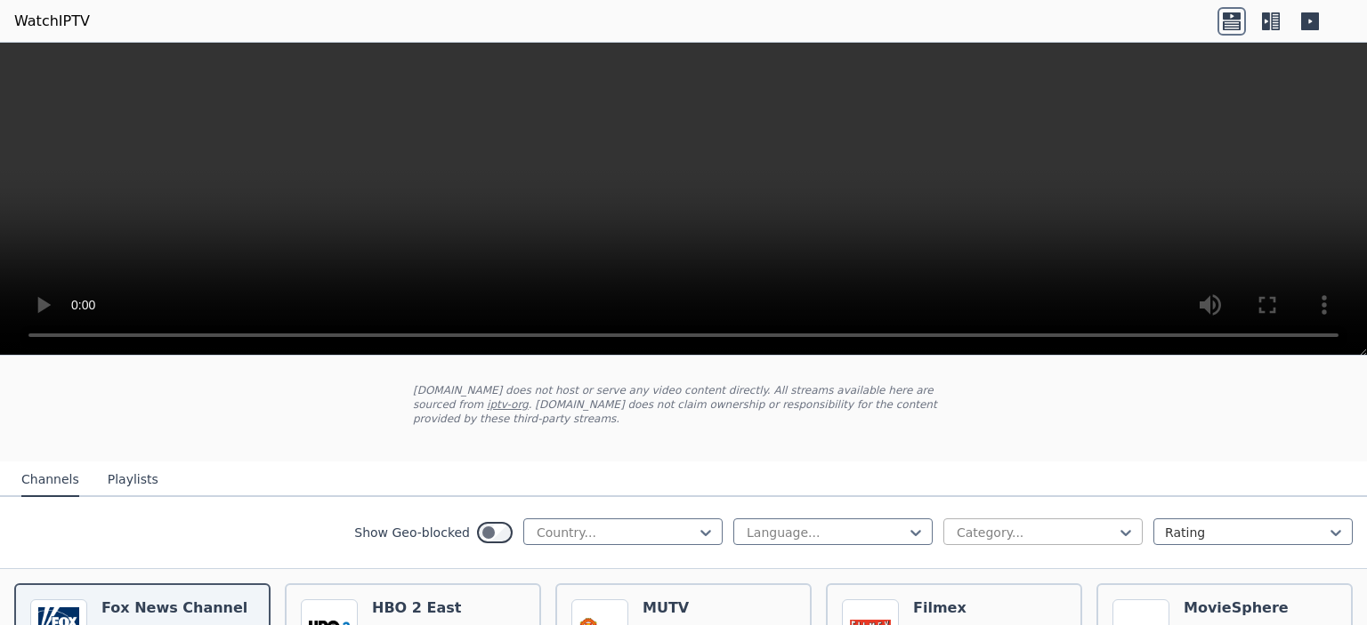
click at [1127, 519] on div "Category..." at bounding box center [1042, 532] width 199 height 27
type input "*******"
click at [1030, 558] on div "Cooking" at bounding box center [1042, 572] width 199 height 32
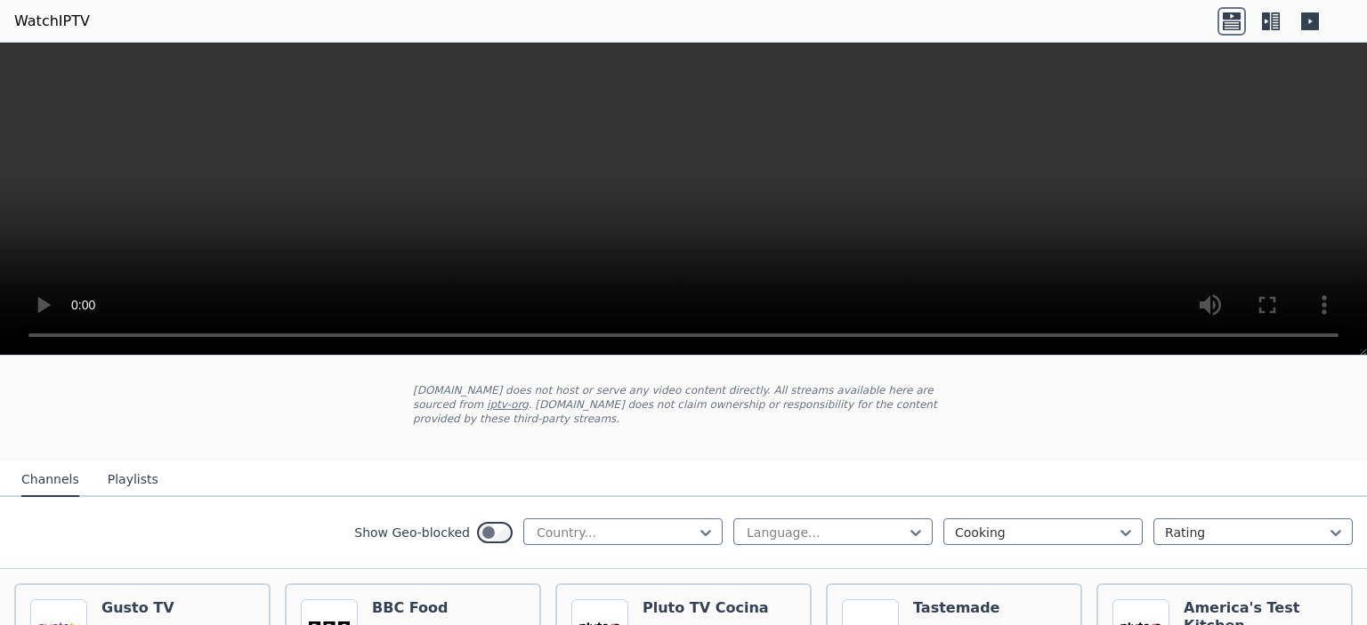
click at [1062, 462] on nav "Channels Playlists" at bounding box center [683, 480] width 1367 height 36
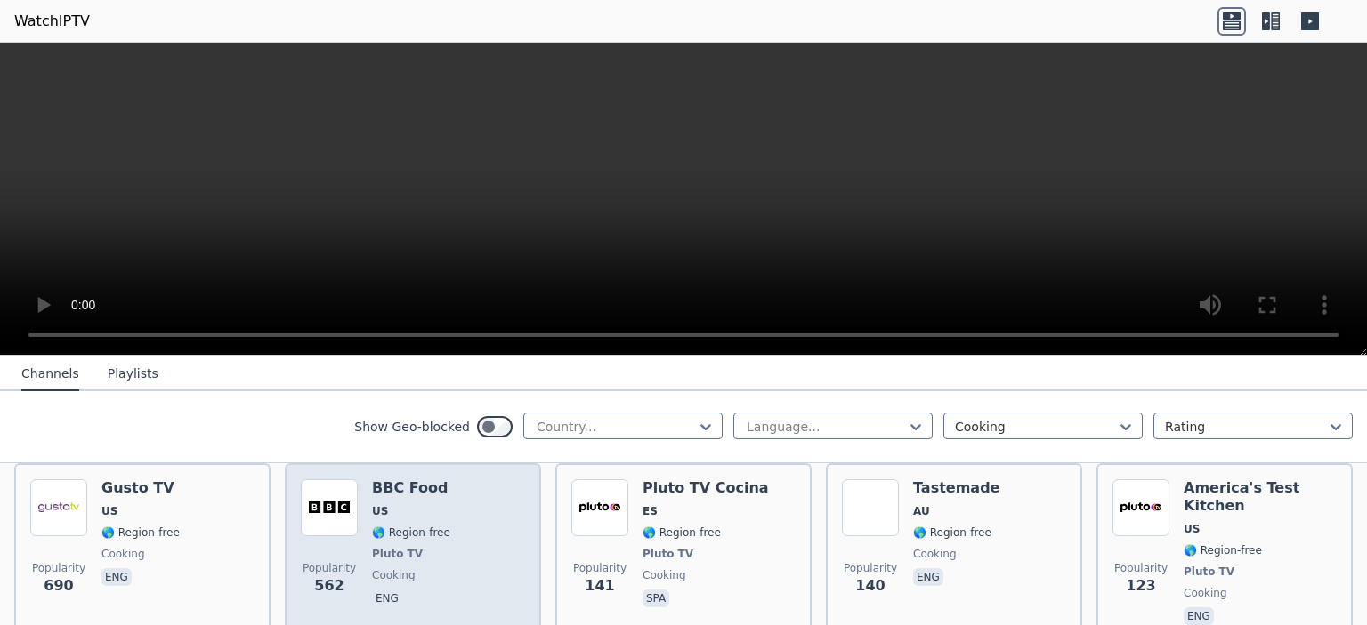
scroll to position [178, 0]
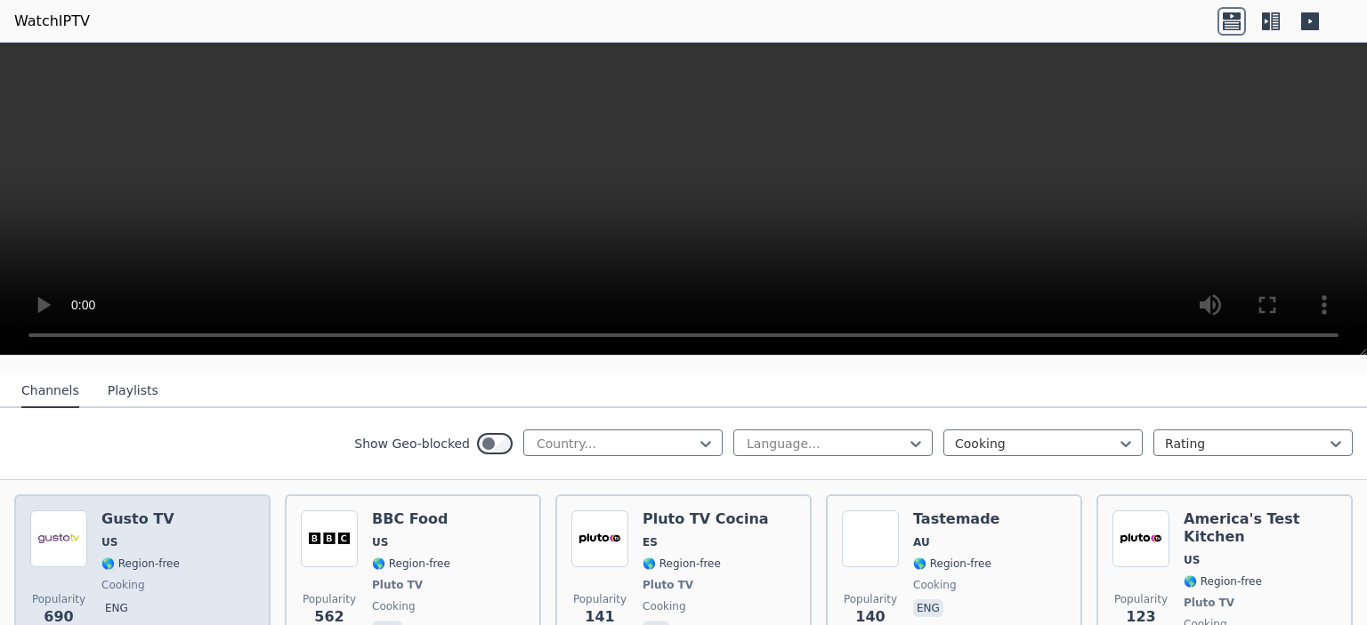
click at [153, 557] on span "🌎 Region-free" at bounding box center [140, 564] width 78 height 14
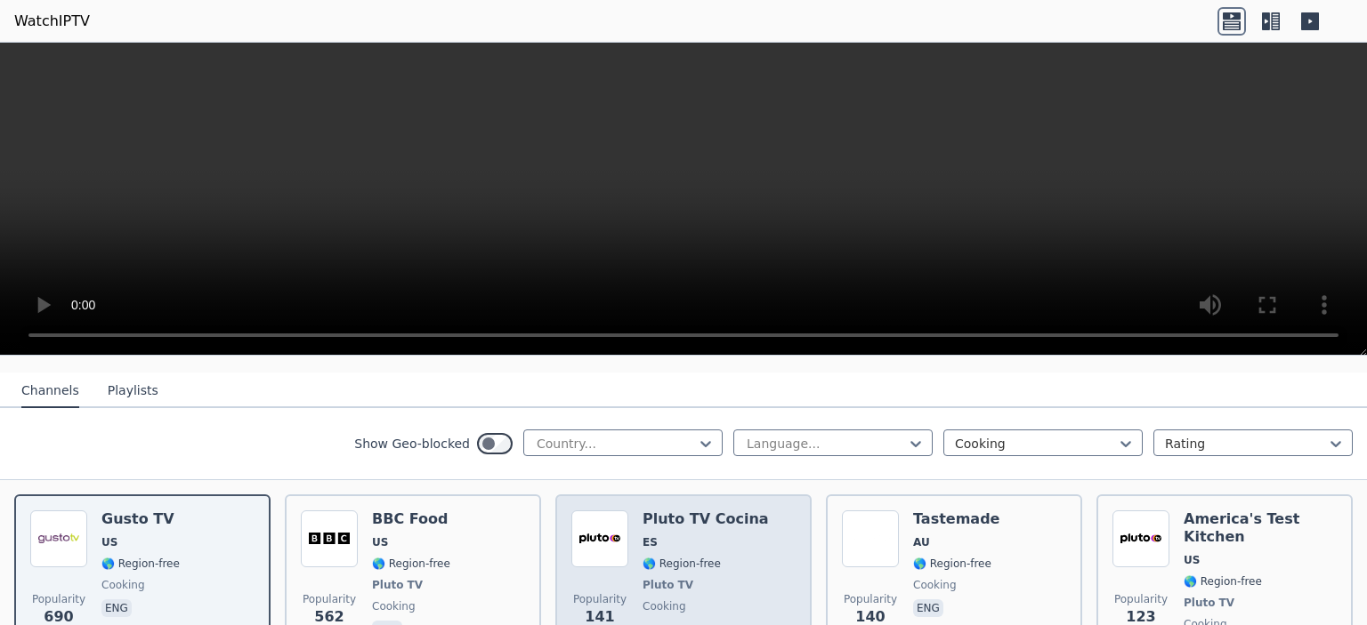
click at [741, 579] on div "Popularity 141 Pluto TV Cocina ES 🌎 Region-free Pluto TV cooking spa" at bounding box center [683, 585] width 224 height 149
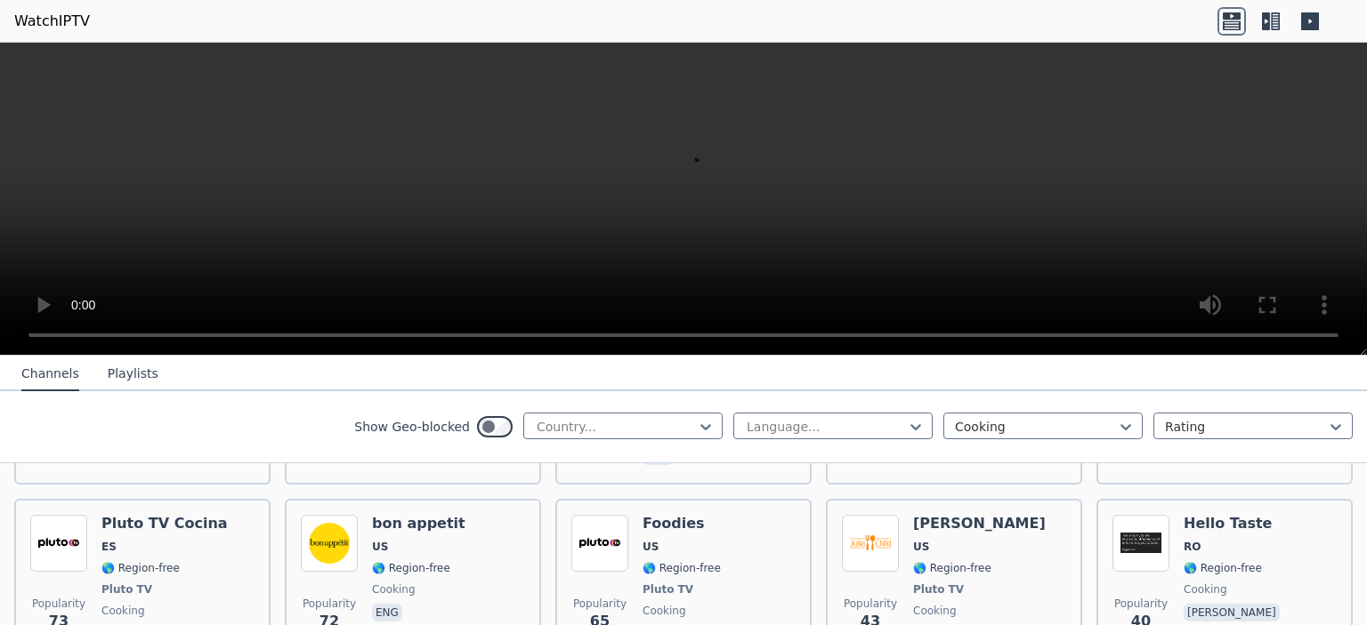
scroll to position [534, 0]
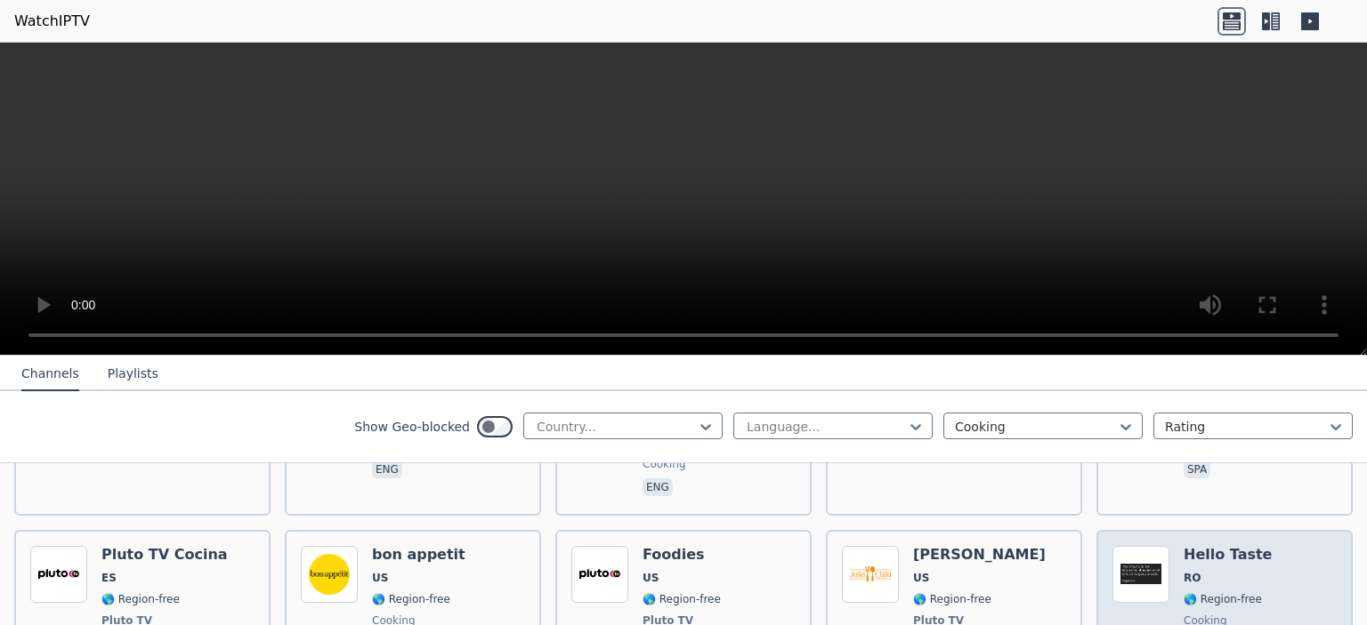
click at [1295, 546] on div "Popularity 40 Hello Taste RO 🌎 Region-free cooking ron" at bounding box center [1224, 612] width 224 height 132
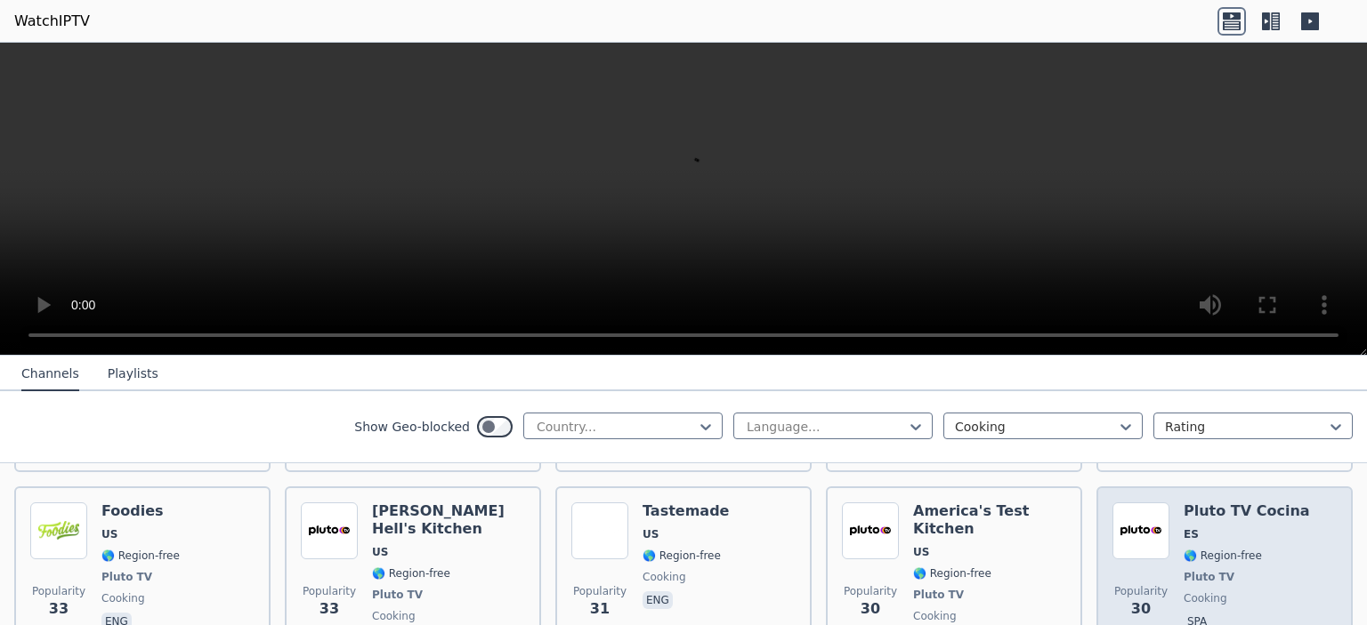
scroll to position [890, 0]
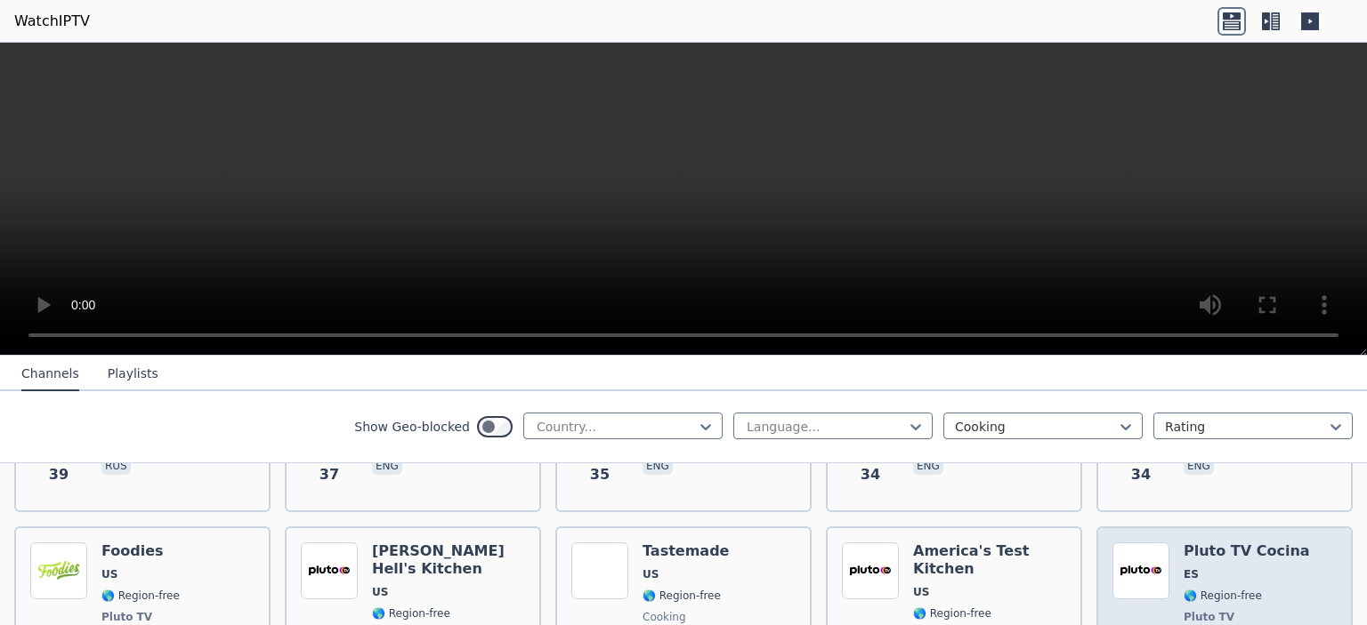
click at [1272, 610] on span "Pluto TV" at bounding box center [1246, 617] width 126 height 14
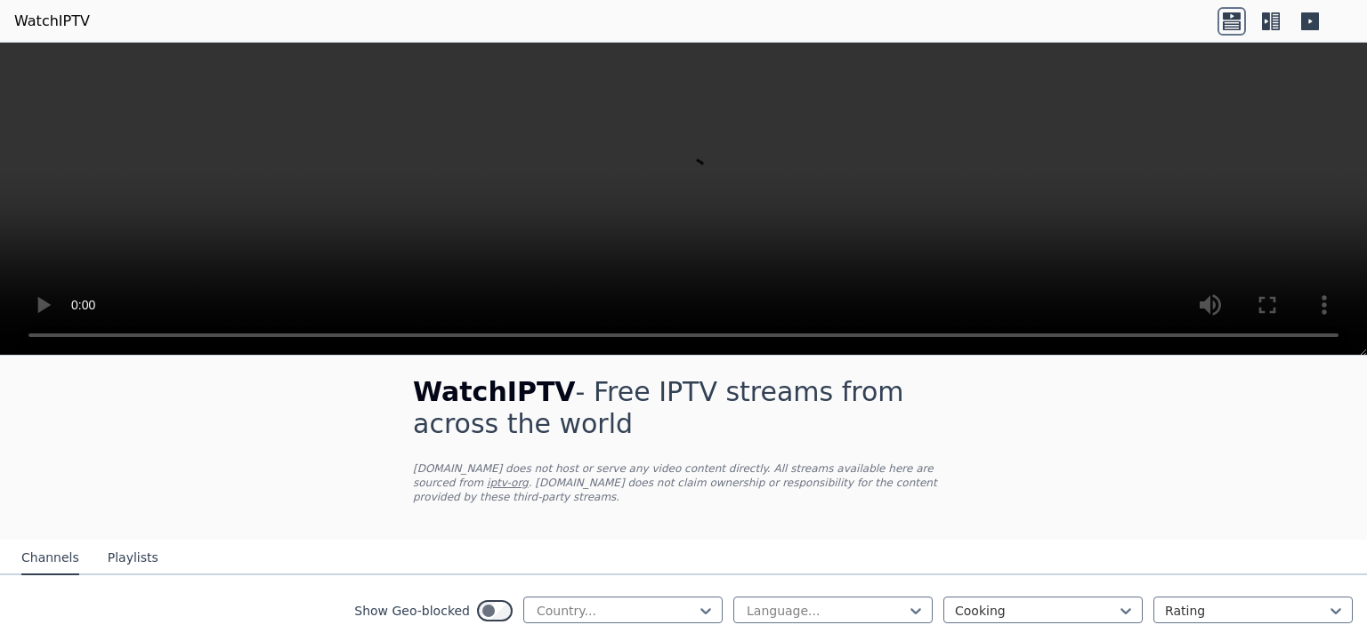
scroll to position [0, 0]
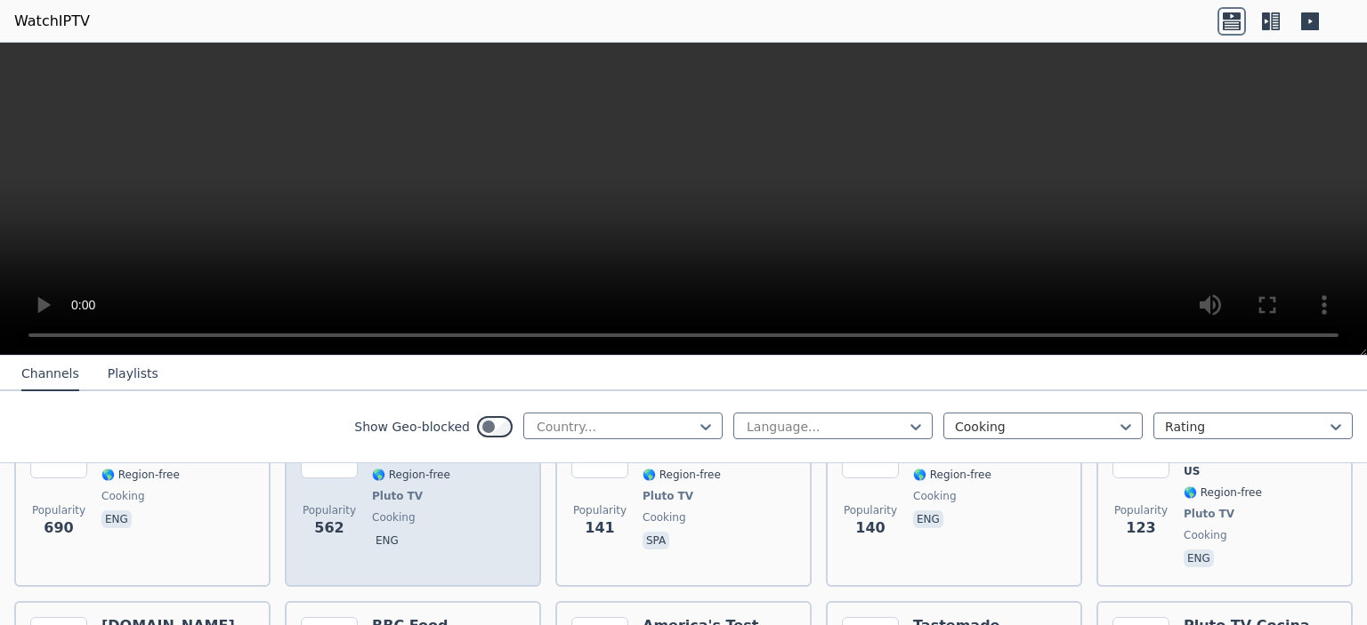
click at [449, 511] on div "Popularity 562 BBC Food US 🌎 Region-free Pluto TV cooking eng" at bounding box center [413, 496] width 224 height 149
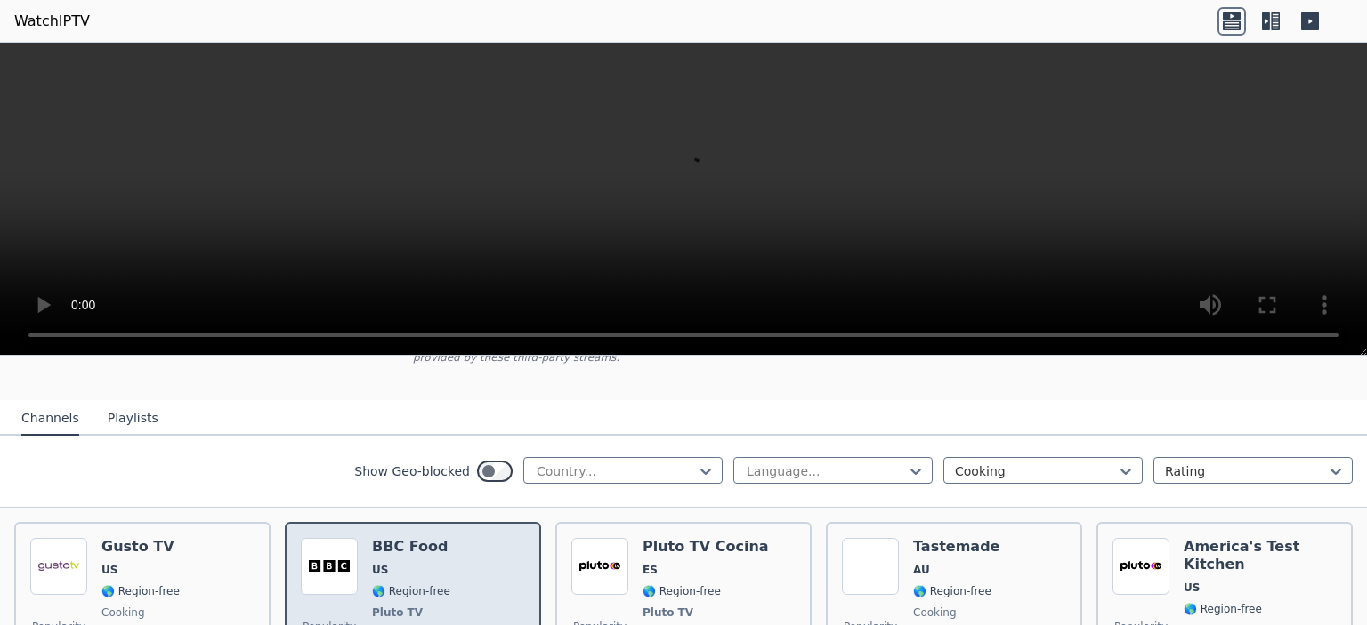
scroll to position [178, 0]
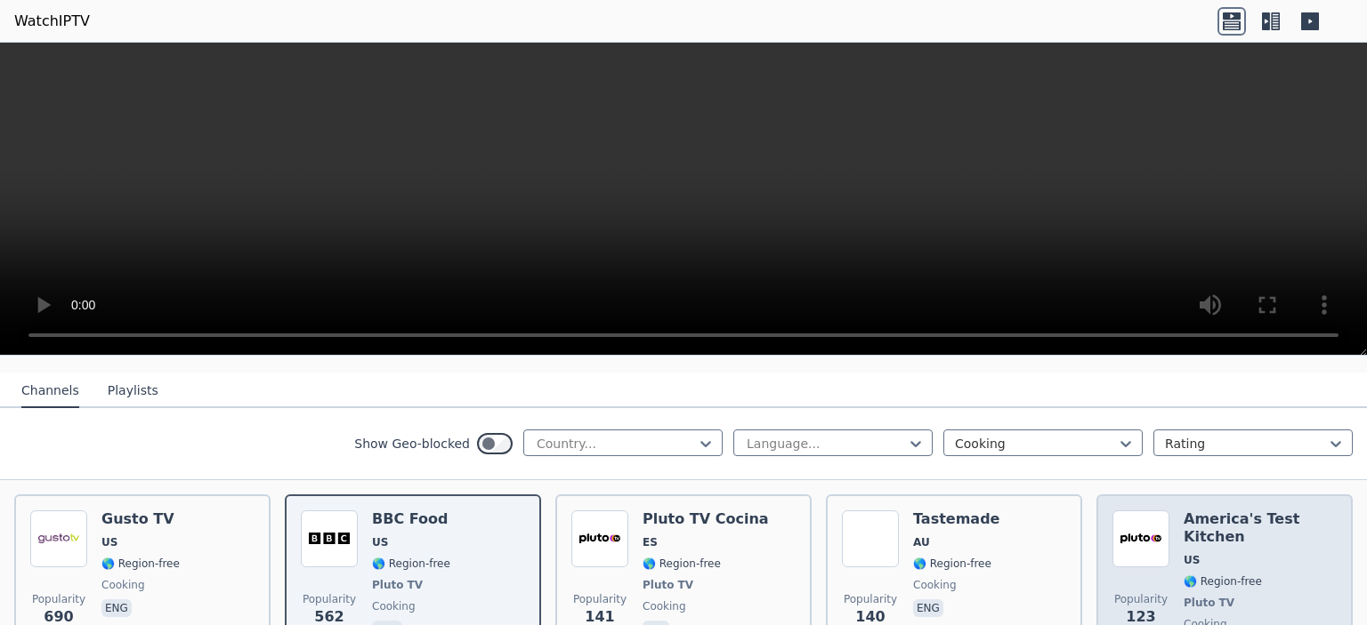
click at [1295, 575] on span "🌎 Region-free" at bounding box center [1259, 582] width 153 height 14
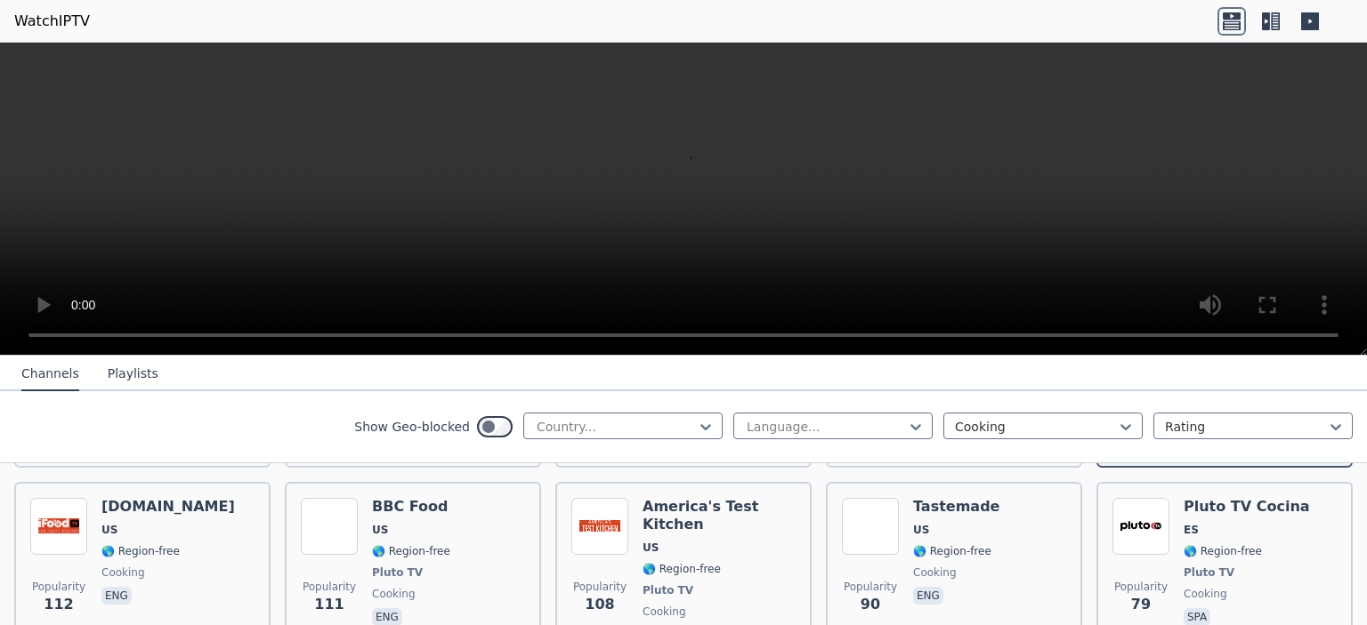
scroll to position [356, 0]
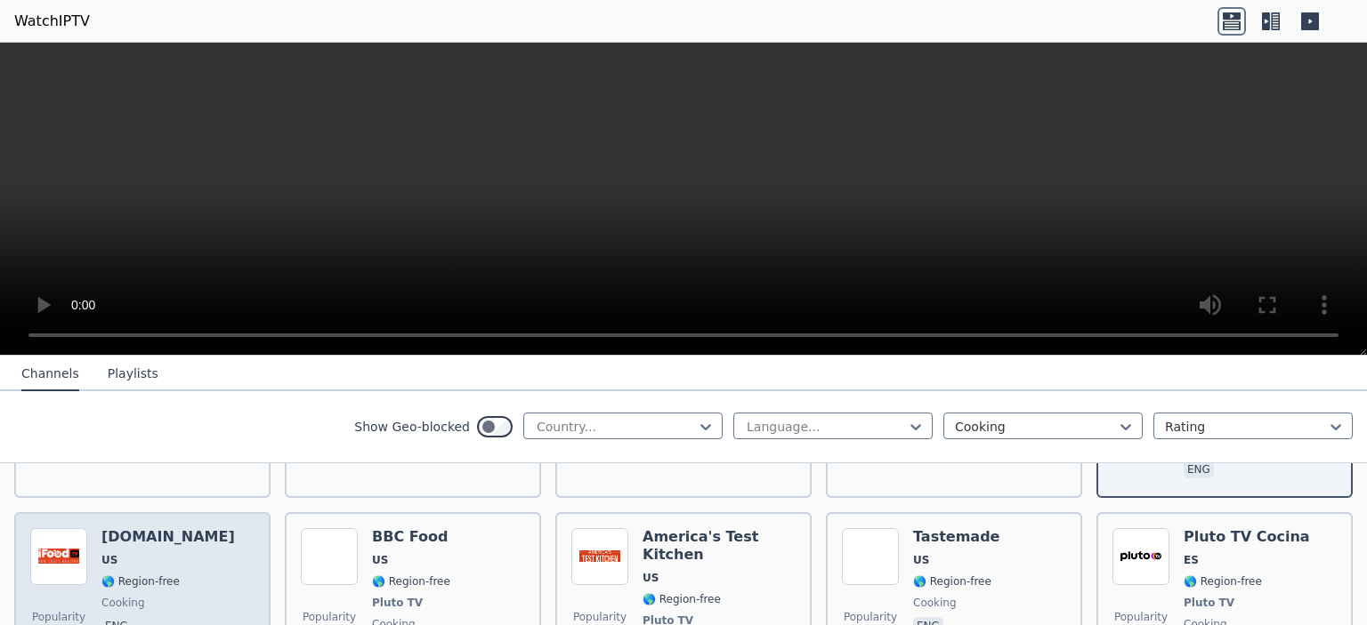
click at [203, 544] on div "Popularity 112 iFood.TV US 🌎 Region-free cooking eng" at bounding box center [142, 602] width 224 height 149
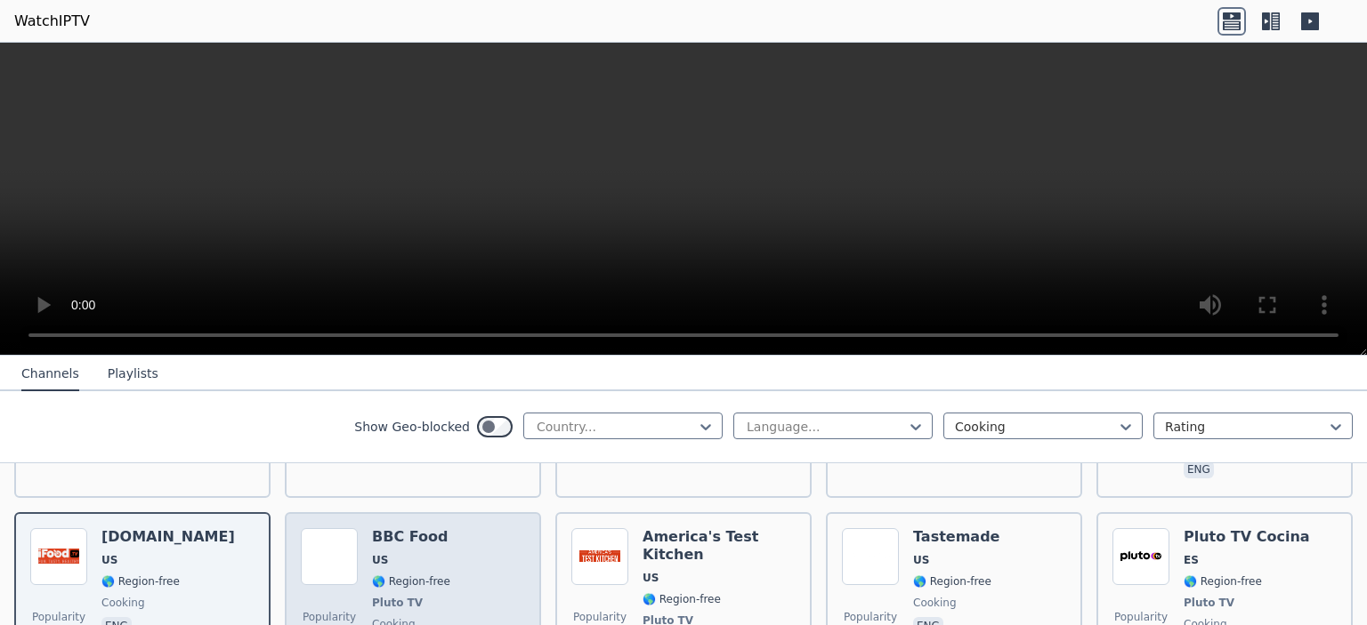
click at [449, 536] on div "Popularity 111 BBC Food US 🌎 Region-free Pluto TV cooking eng" at bounding box center [413, 602] width 224 height 149
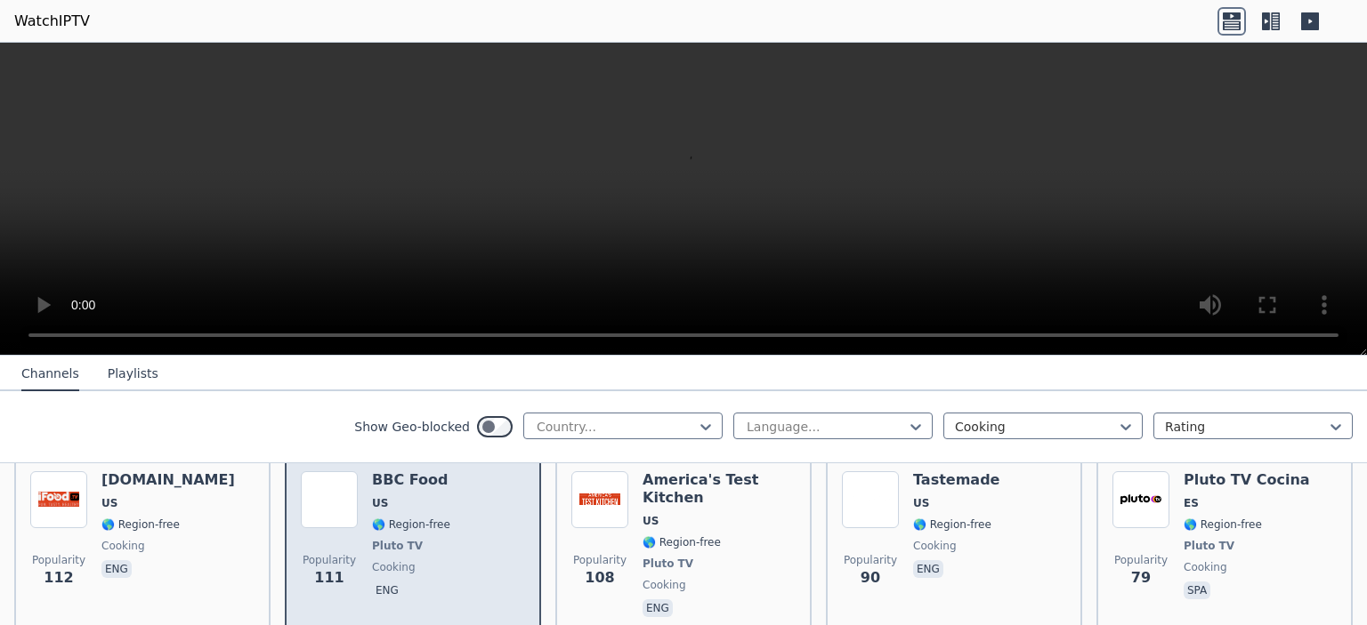
scroll to position [445, 0]
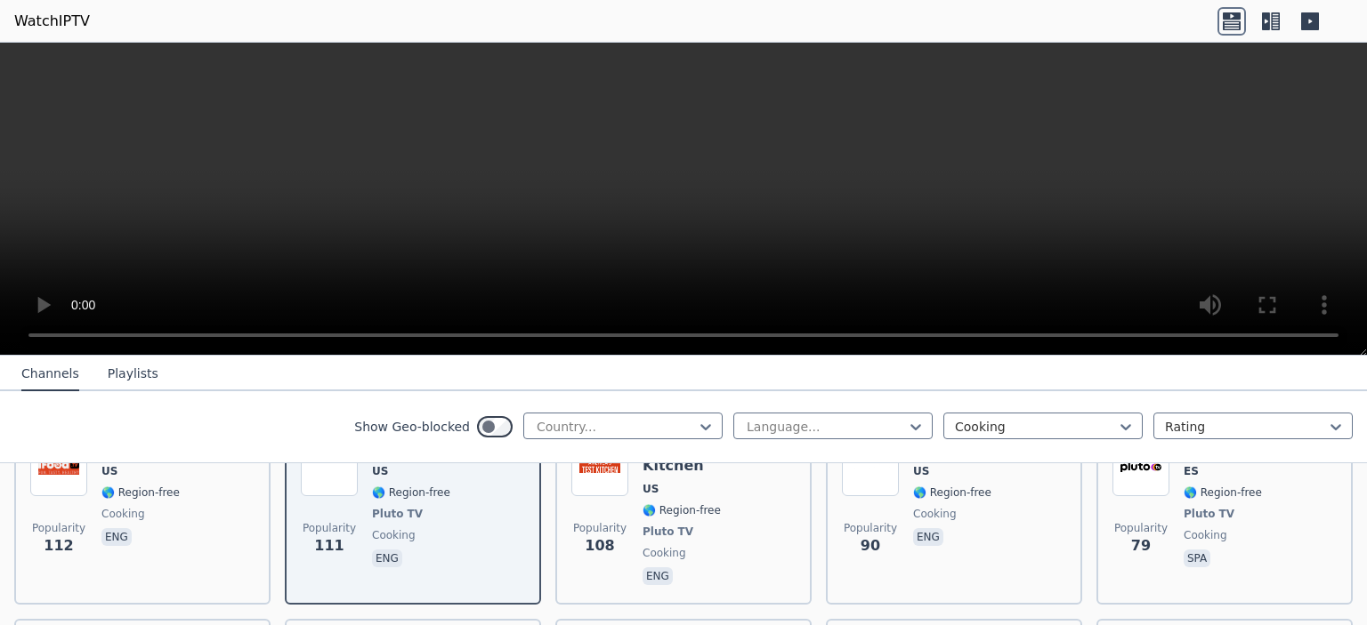
click at [1281, 24] on icon at bounding box center [1270, 21] width 28 height 28
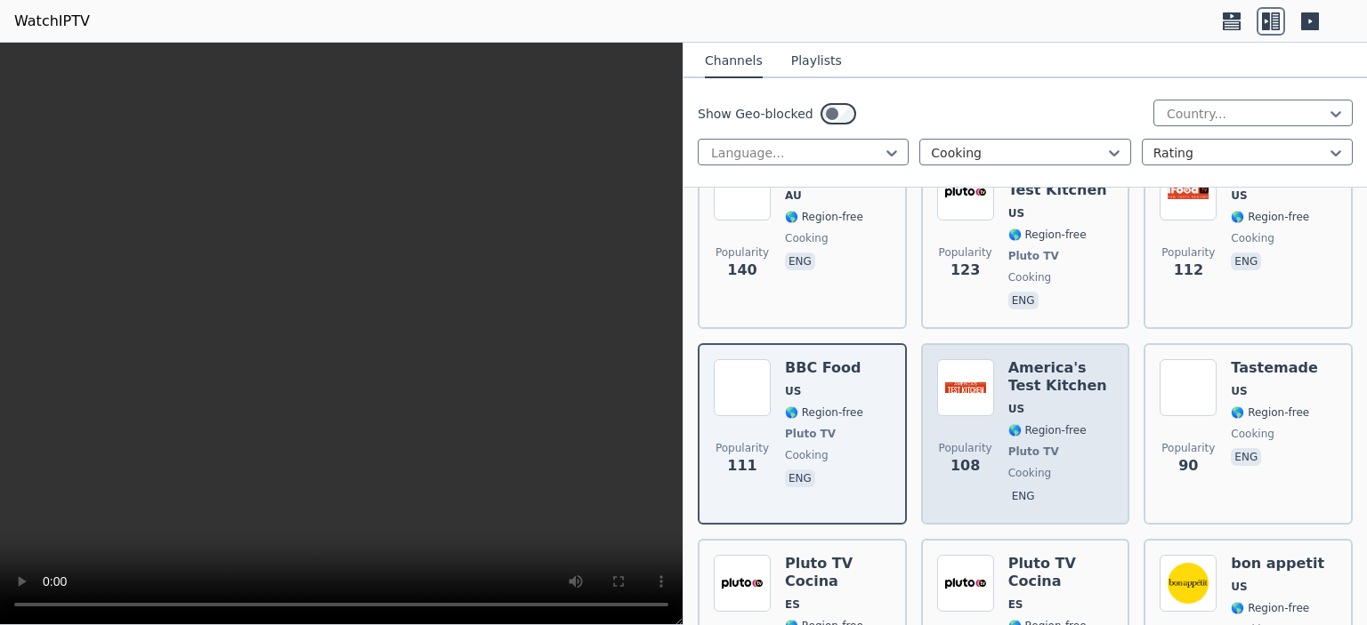
click at [1065, 402] on span "US" at bounding box center [1061, 409] width 106 height 14
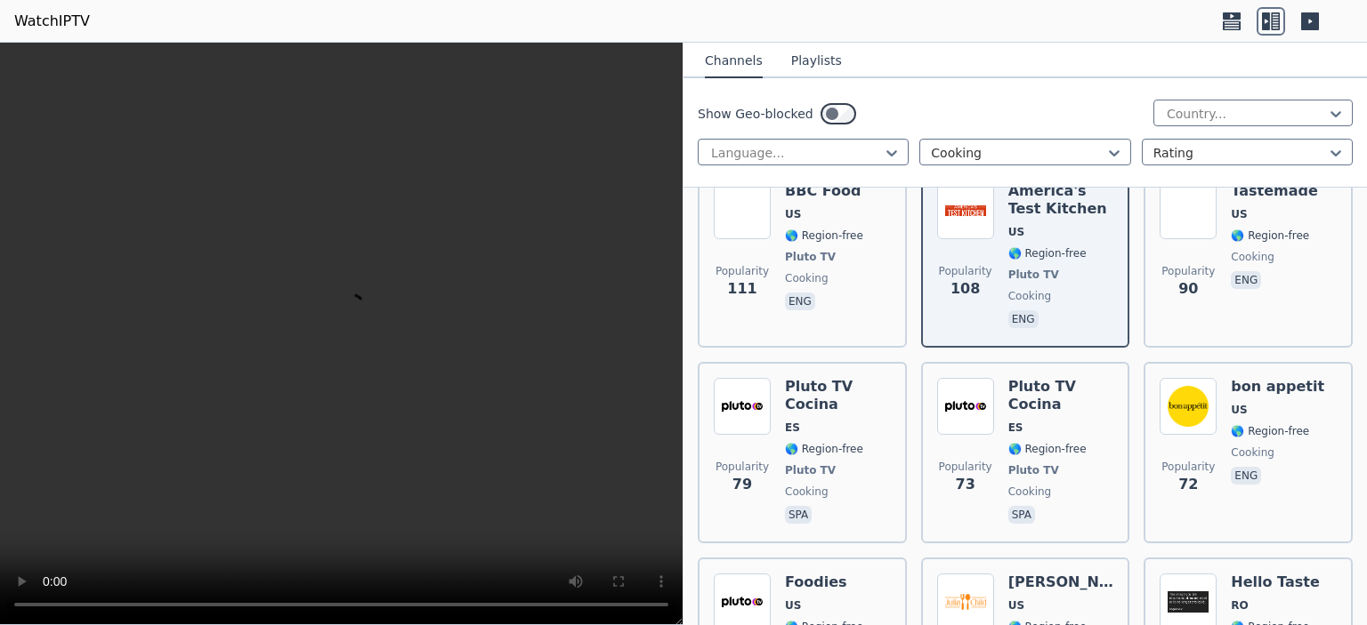
scroll to position [623, 0]
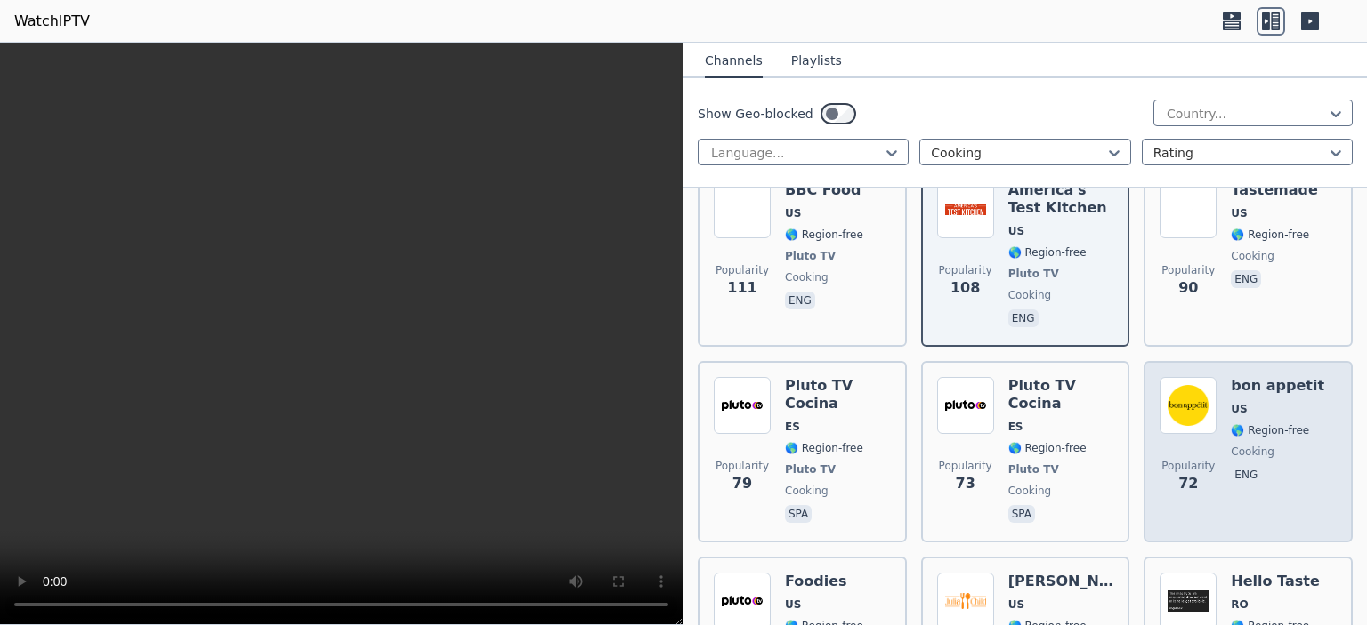
click at [1306, 423] on div "Popularity 72 bon appetit US 🌎 Region-free cooking eng" at bounding box center [1247, 451] width 177 height 149
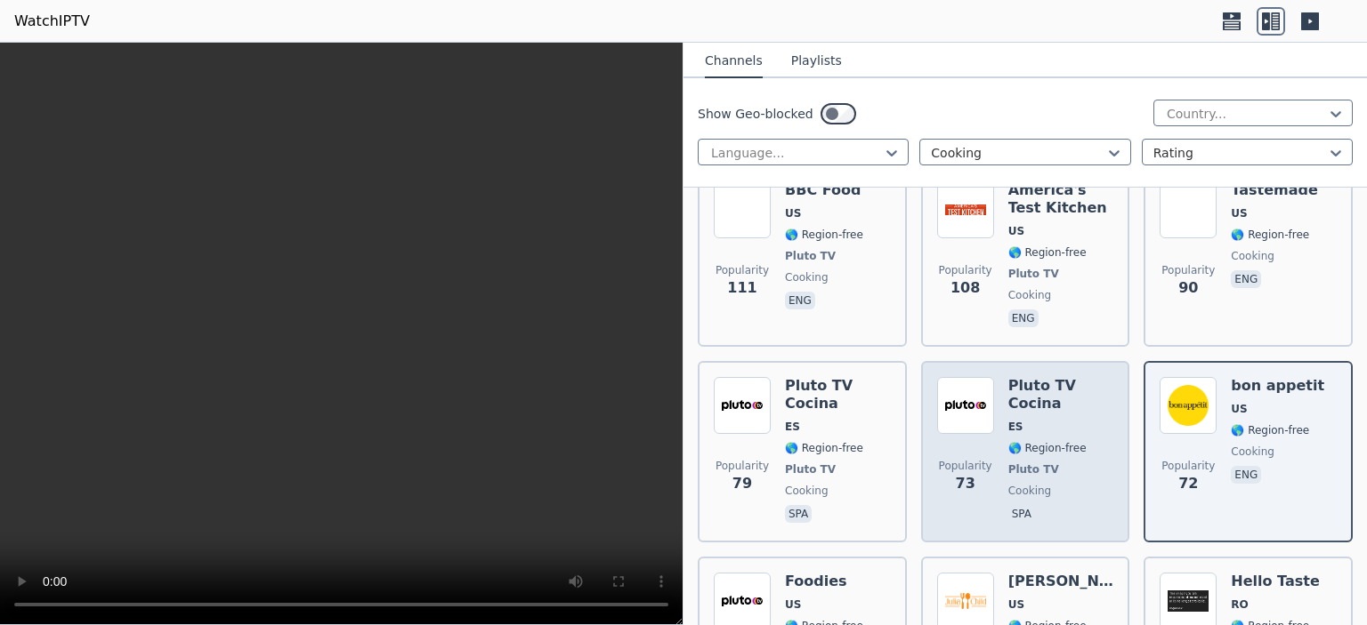
click at [1018, 420] on span "ES" at bounding box center [1061, 427] width 106 height 14
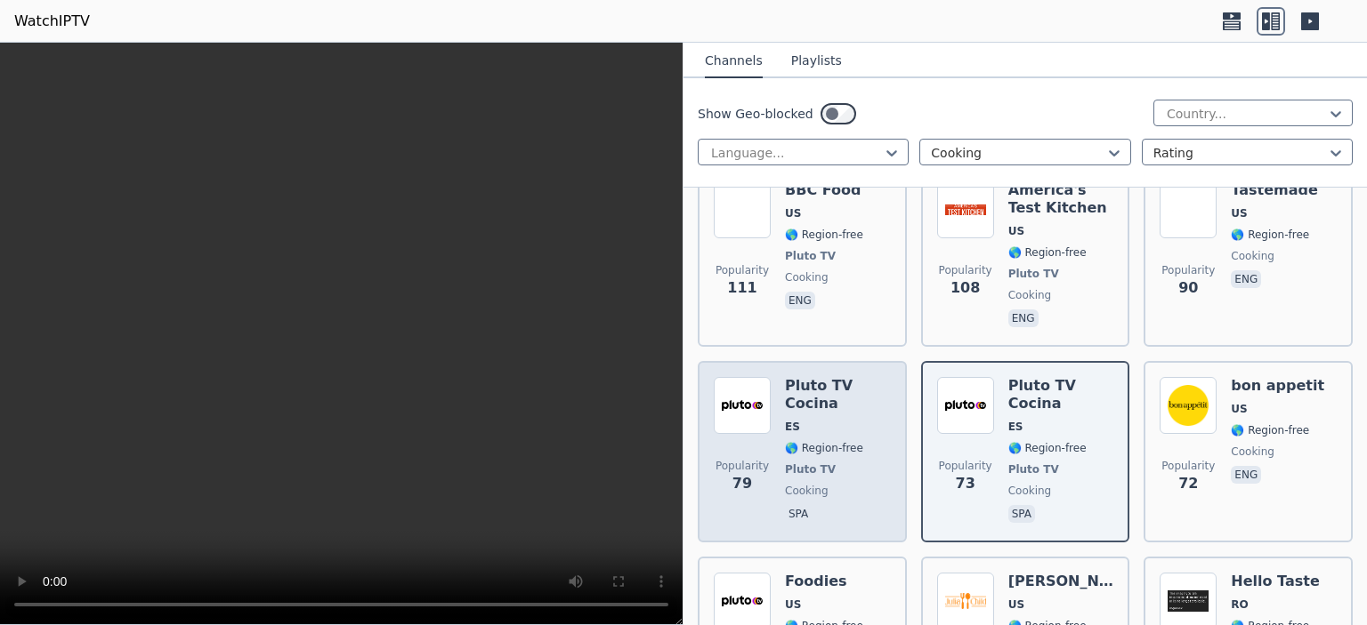
click at [824, 420] on span "ES" at bounding box center [838, 427] width 106 height 14
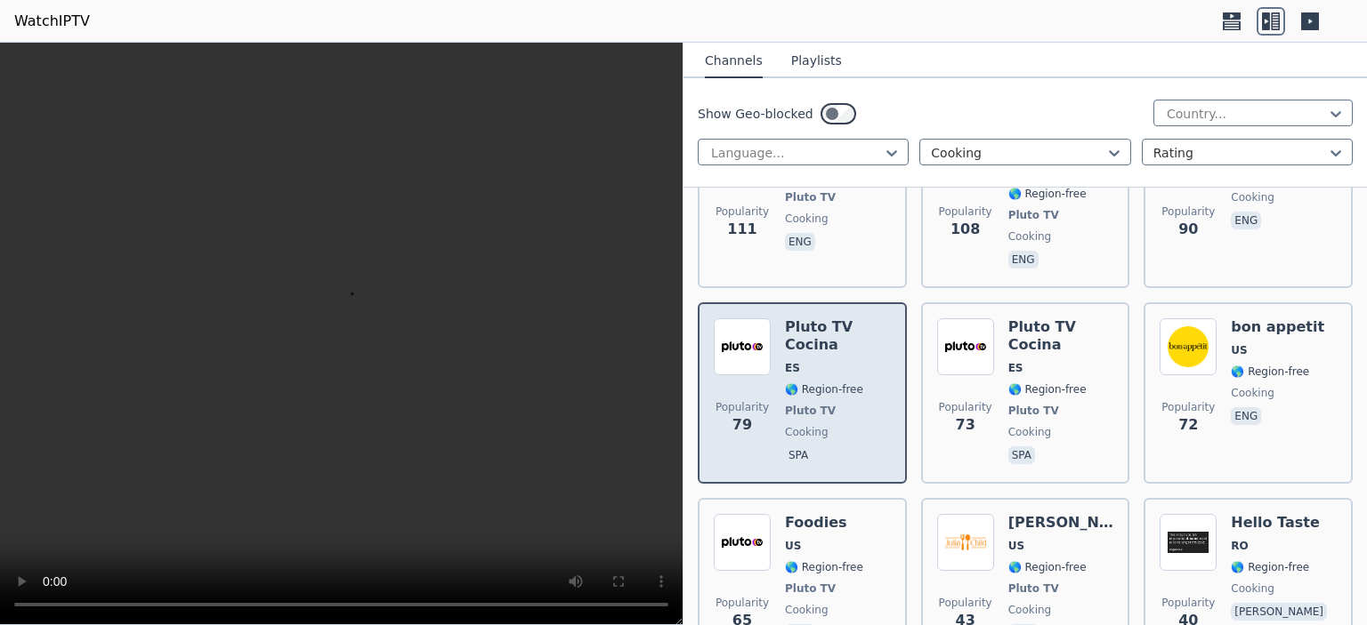
scroll to position [801, 0]
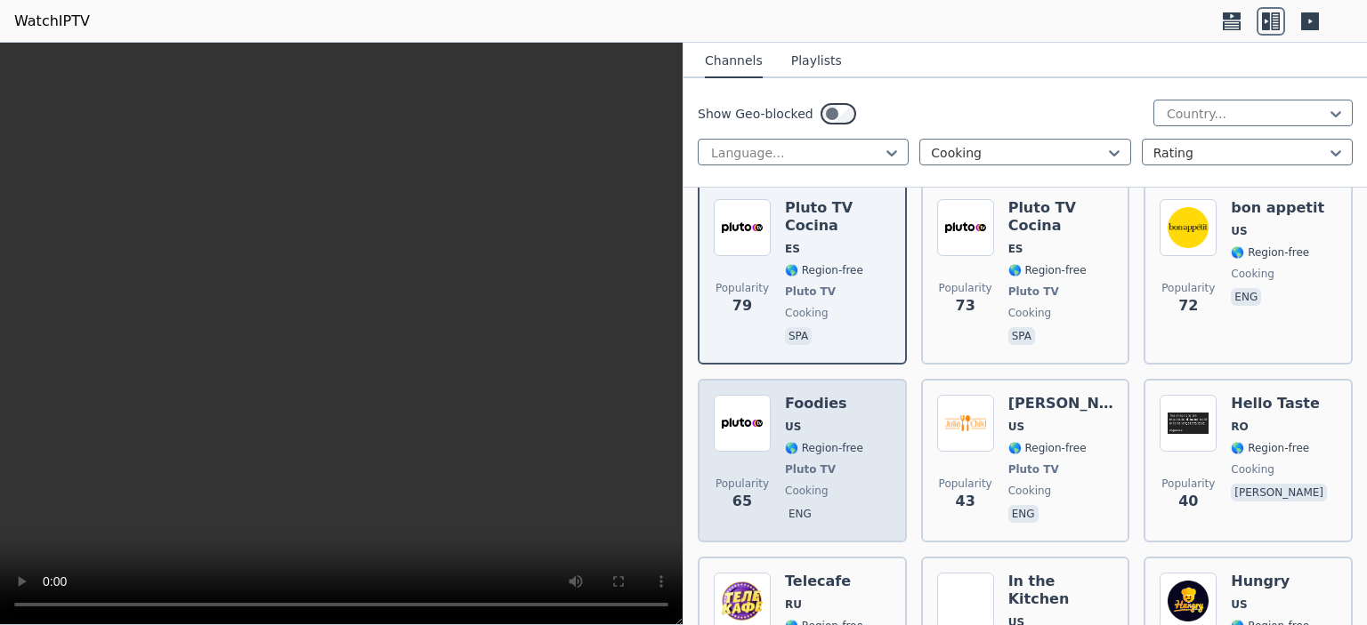
click at [853, 505] on span "eng" at bounding box center [824, 515] width 78 height 21
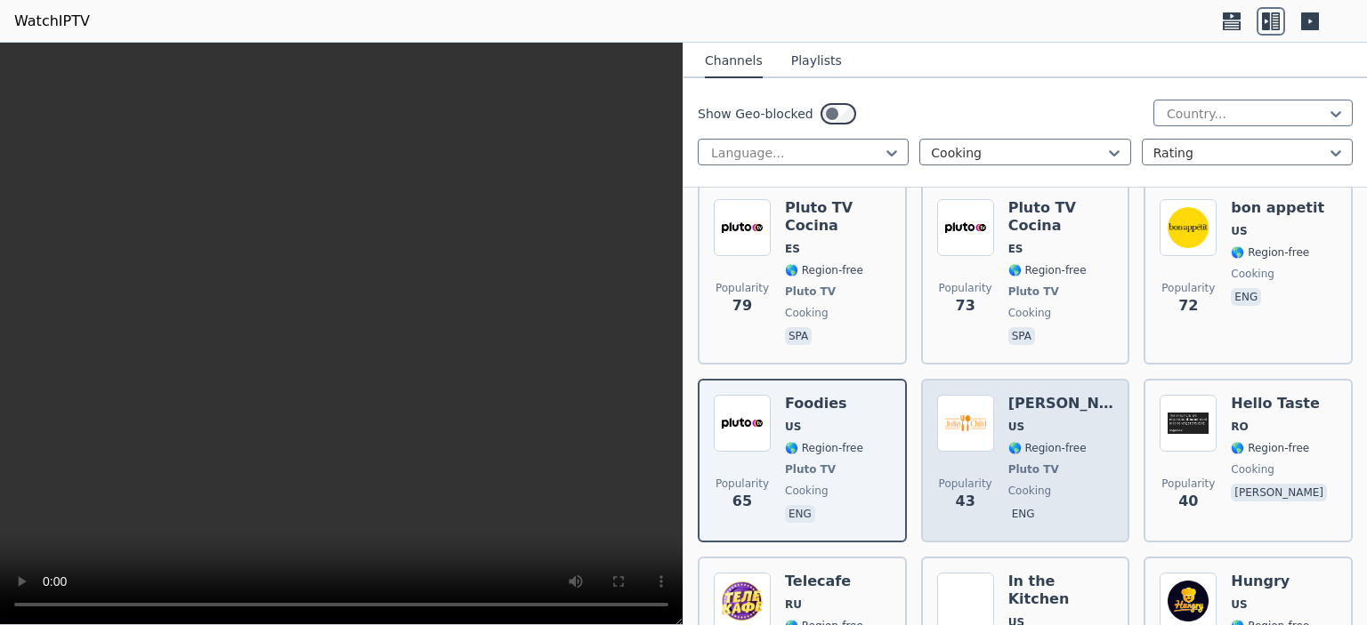
click at [1057, 420] on span "US" at bounding box center [1061, 427] width 106 height 14
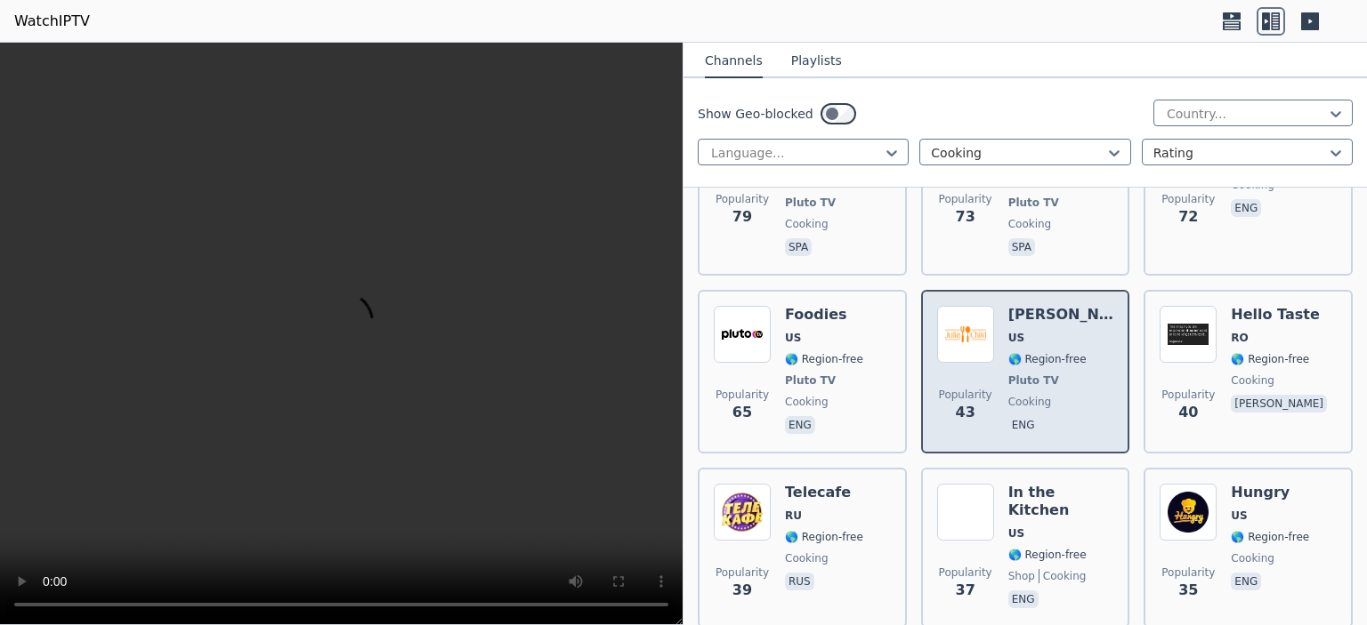
scroll to position [979, 0]
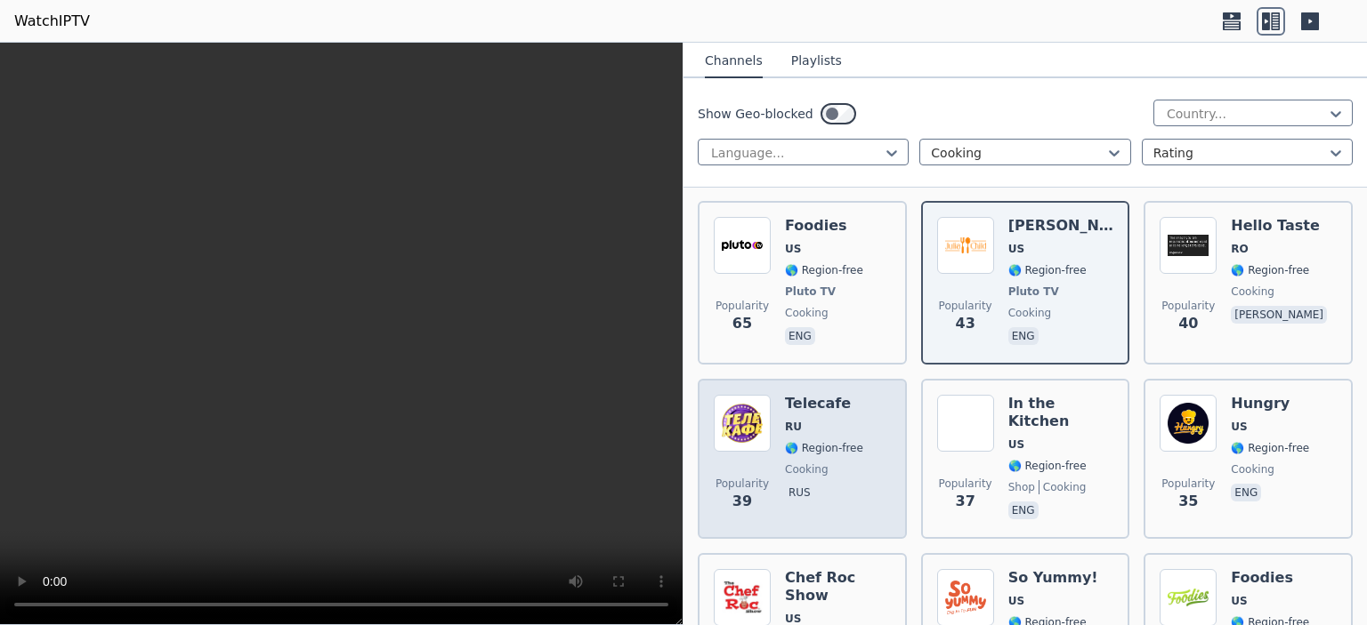
click at [840, 441] on span "🌎 Region-free" at bounding box center [824, 448] width 78 height 14
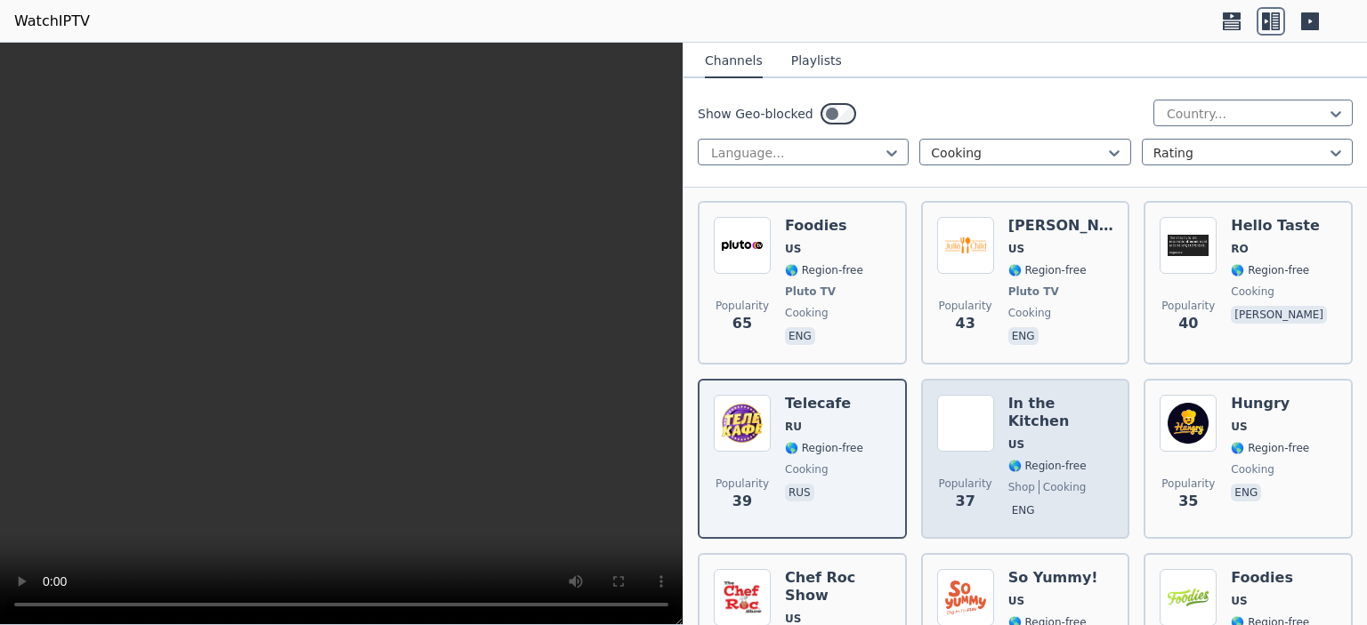
click at [1081, 395] on h6 "In the Kitchen" at bounding box center [1061, 413] width 106 height 36
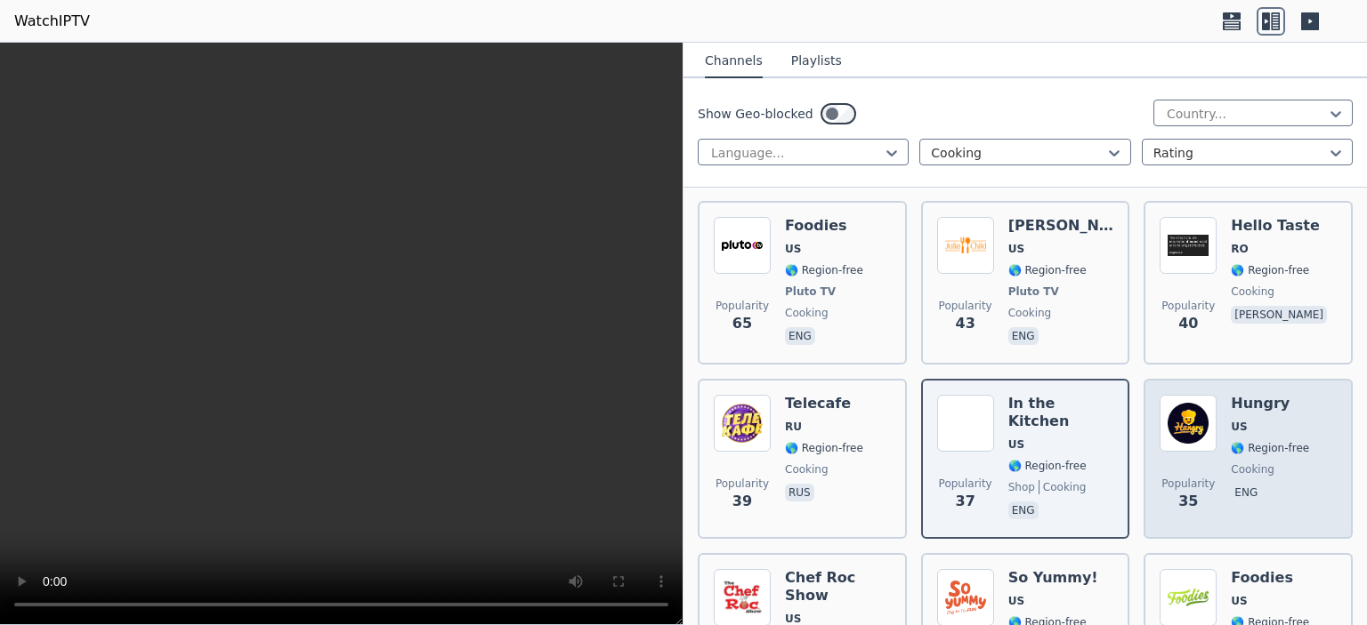
click at [1206, 395] on img at bounding box center [1187, 423] width 57 height 57
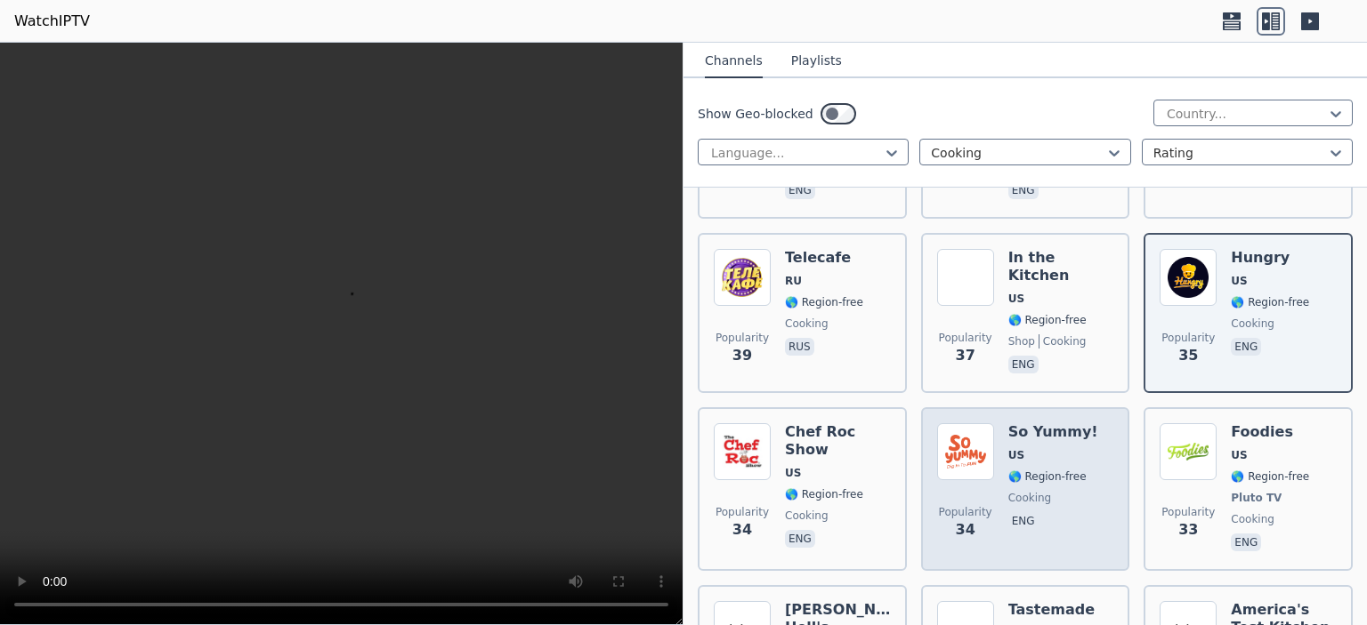
scroll to position [1157, 0]
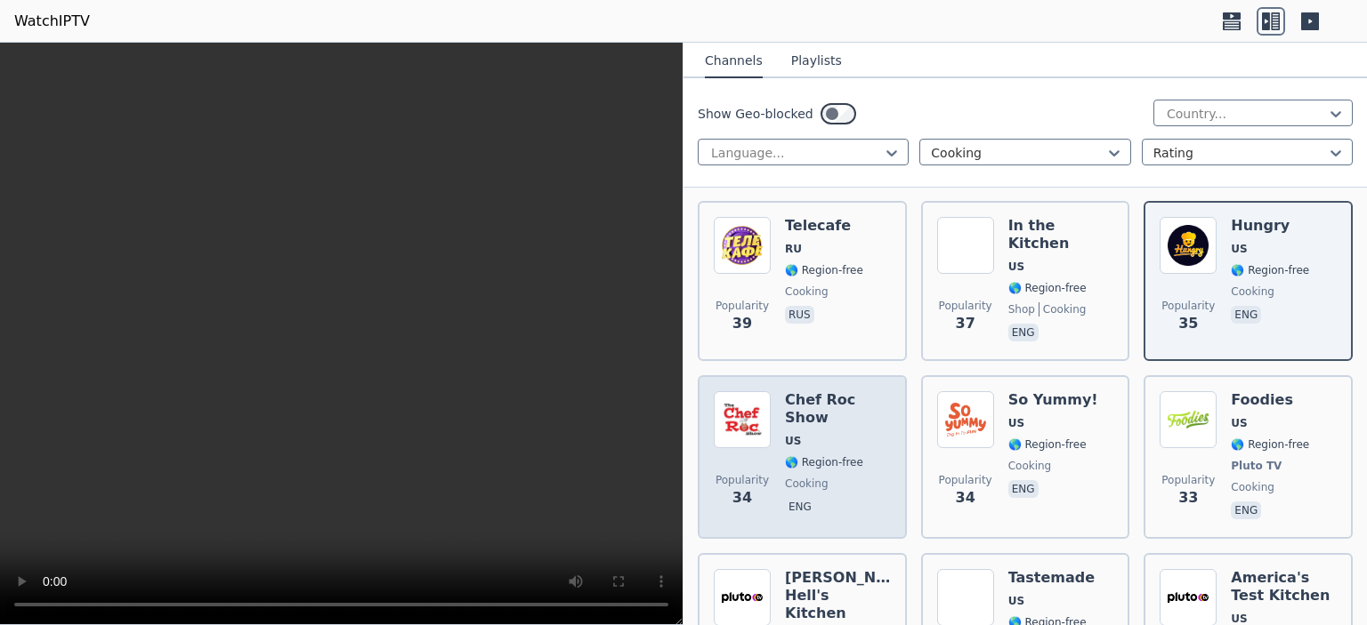
click at [855, 477] on span "cooking" at bounding box center [838, 484] width 106 height 14
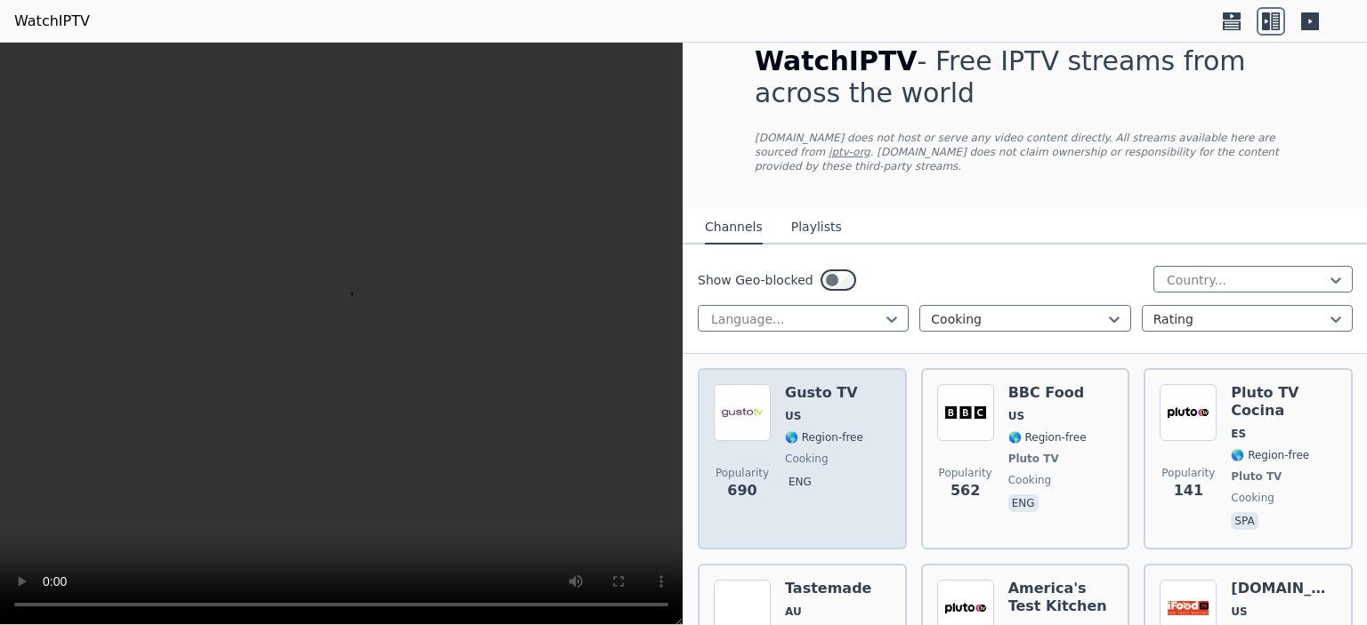
scroll to position [0, 0]
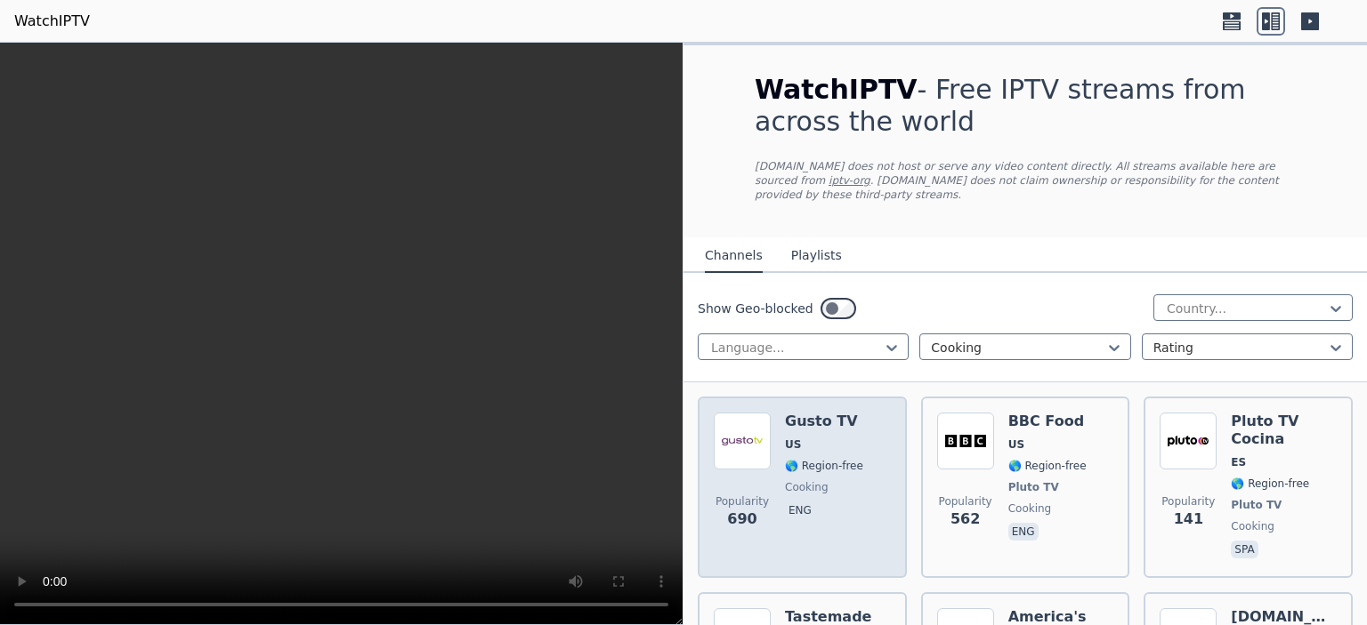
click at [860, 456] on div "Popularity 690 Gusto TV US 🌎 Region-free cooking eng" at bounding box center [802, 487] width 177 height 149
